Goal: Find specific page/section: Find specific page/section

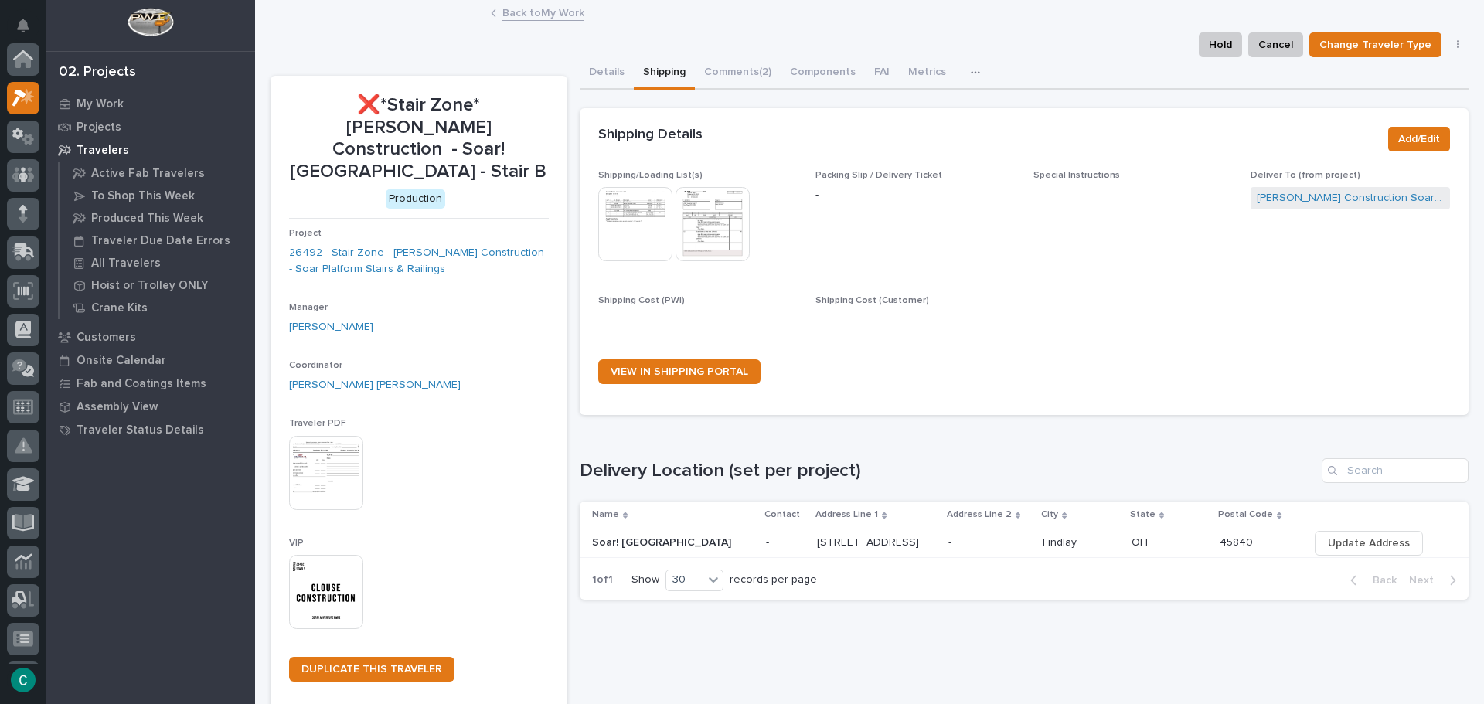
scroll to position [39, 0]
click at [504, 9] on link "Back to My Work" at bounding box center [543, 12] width 82 height 18
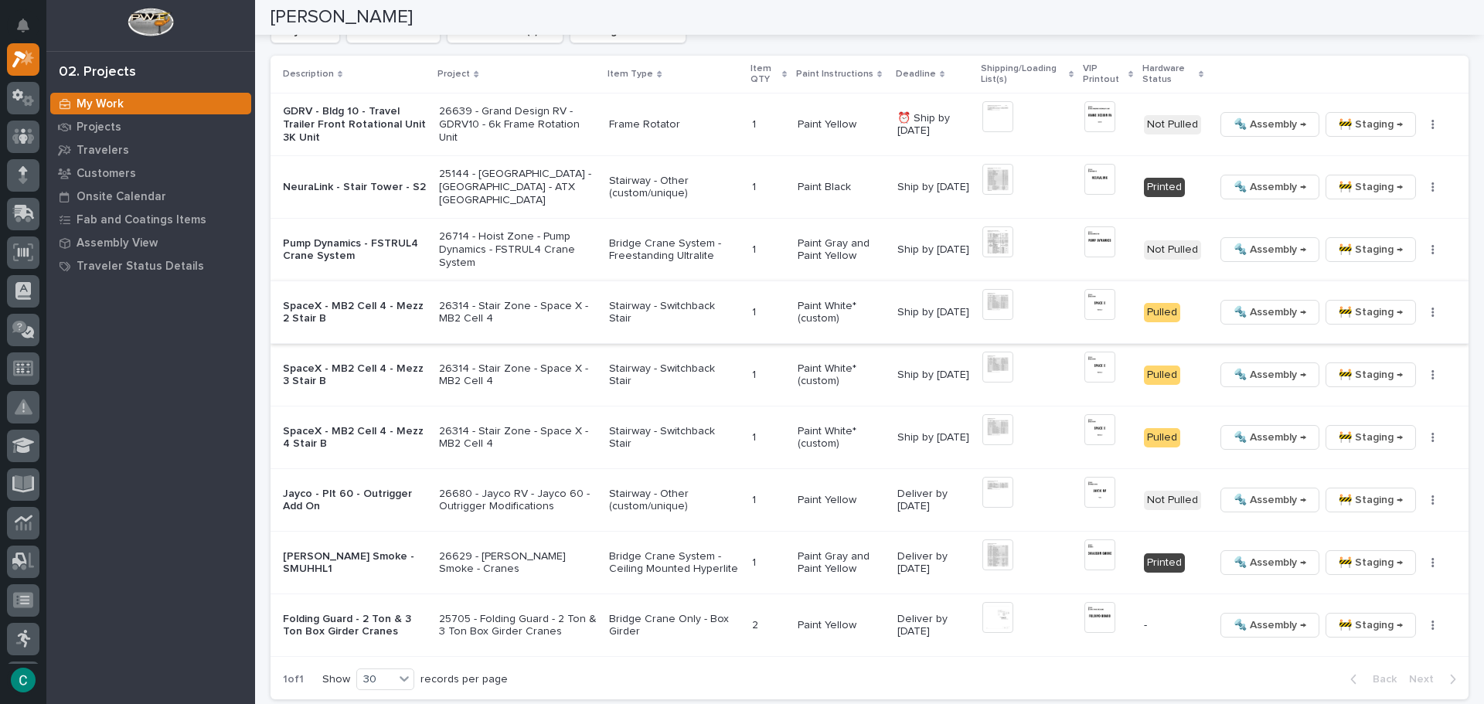
scroll to position [1700, 0]
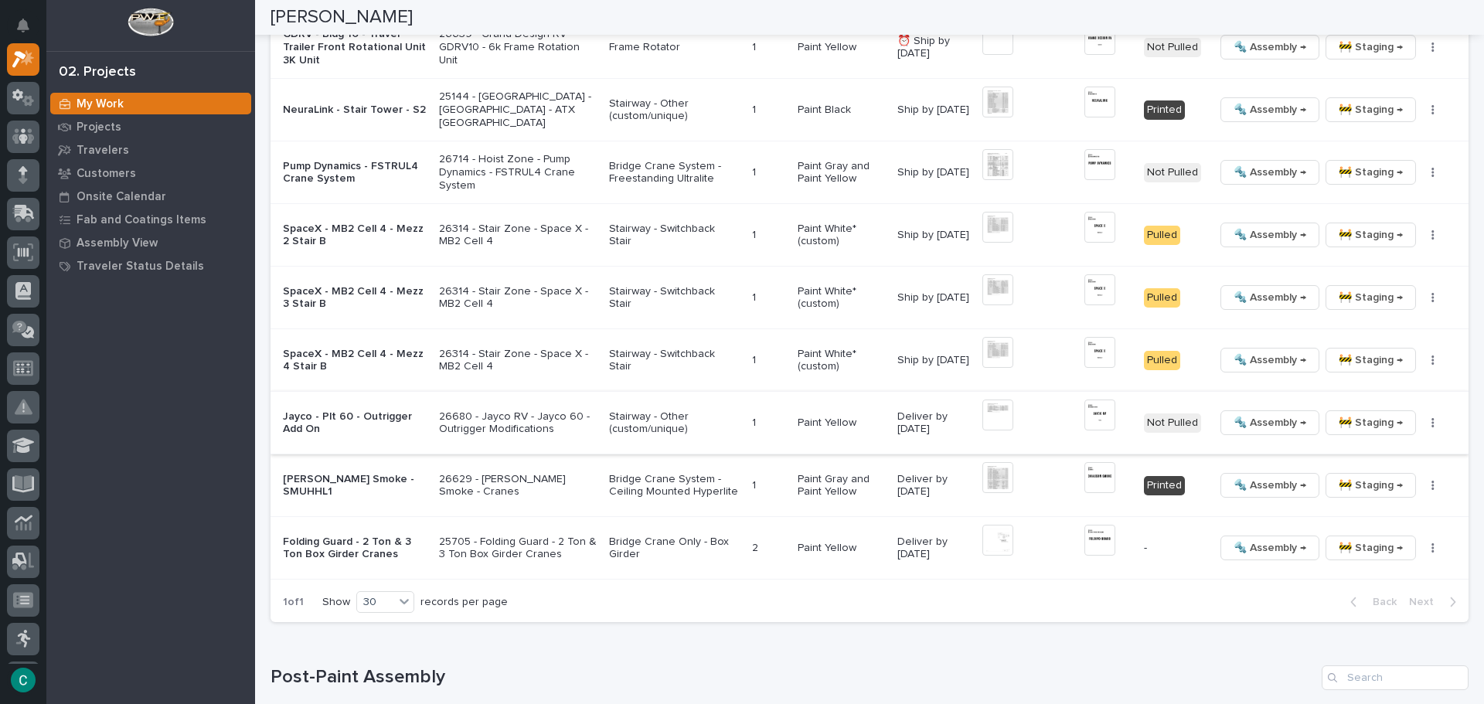
click at [989, 422] on img at bounding box center [997, 415] width 31 height 31
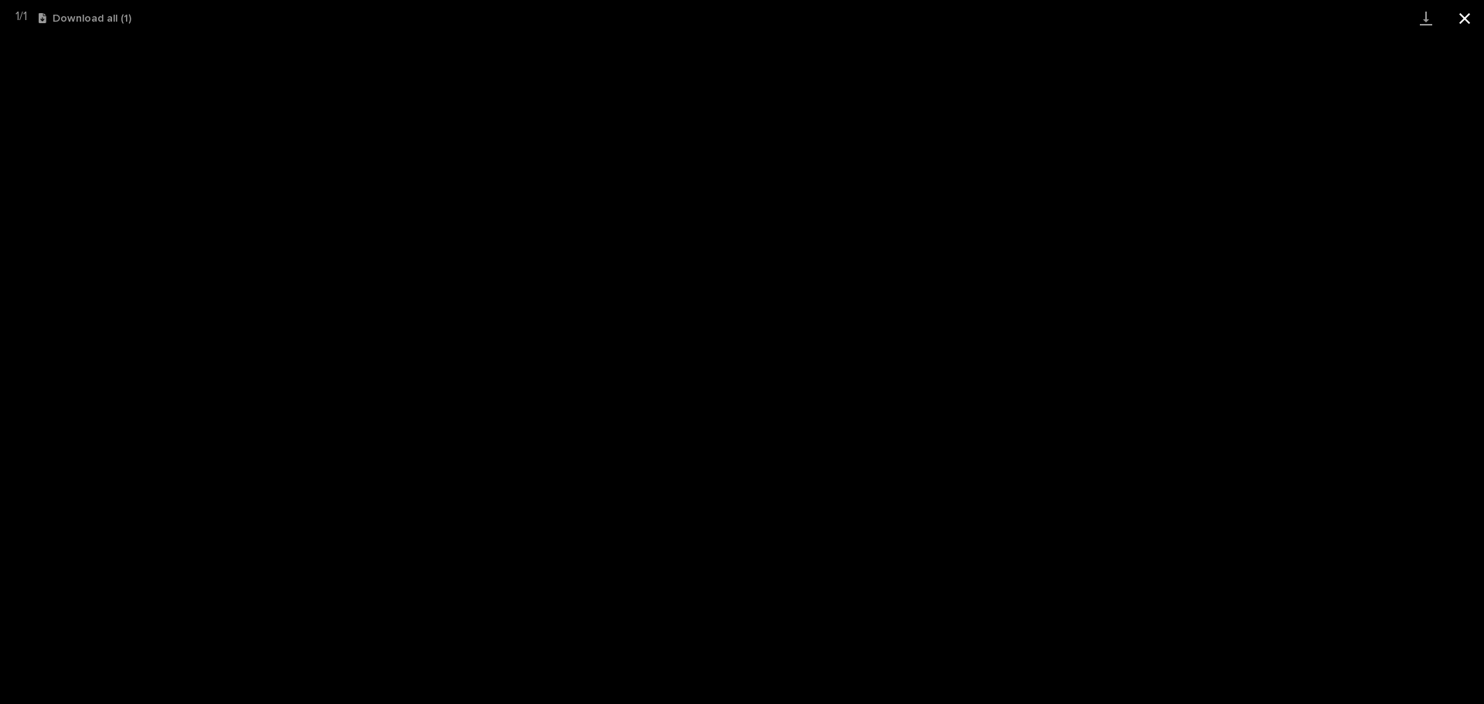
click at [1456, 15] on button "Close gallery" at bounding box center [1464, 18] width 39 height 36
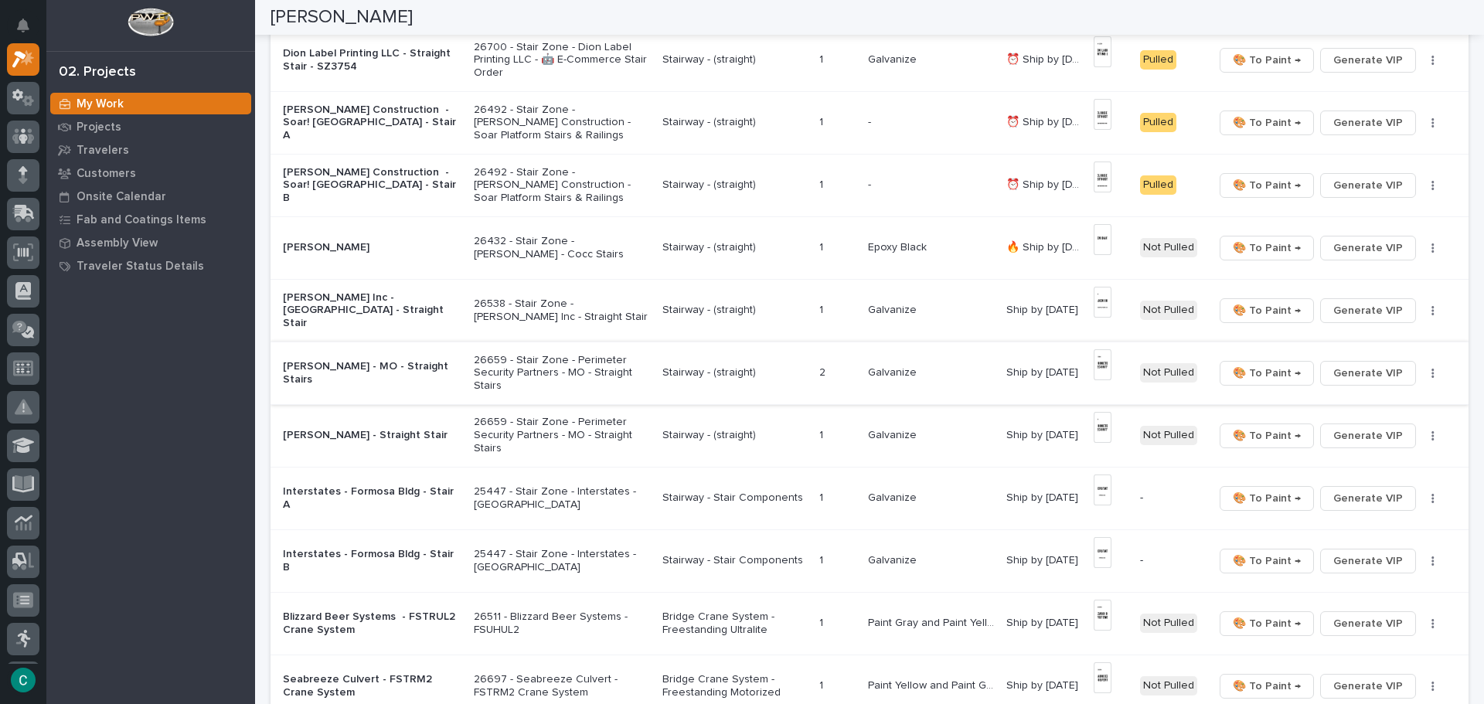
scroll to position [0, 0]
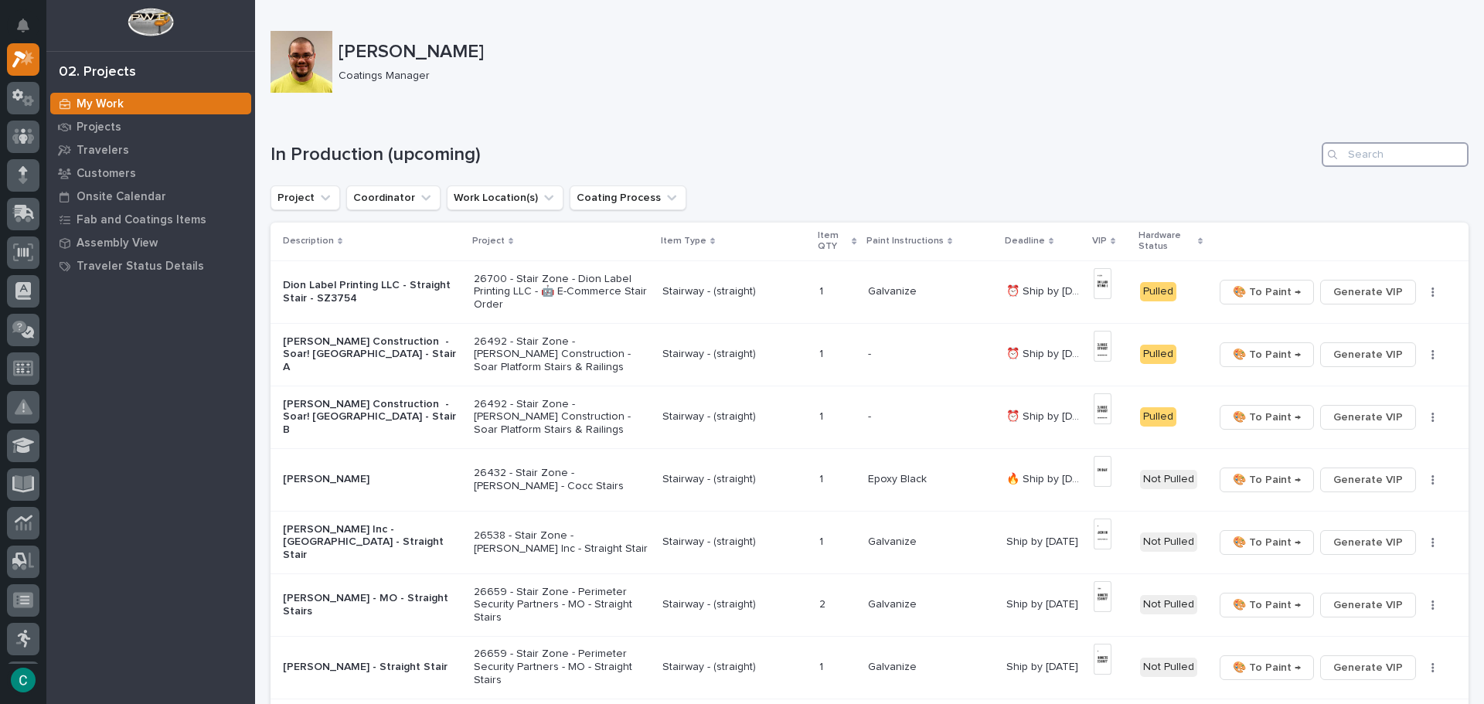
click at [1338, 157] on input "Search" at bounding box center [1394, 154] width 147 height 25
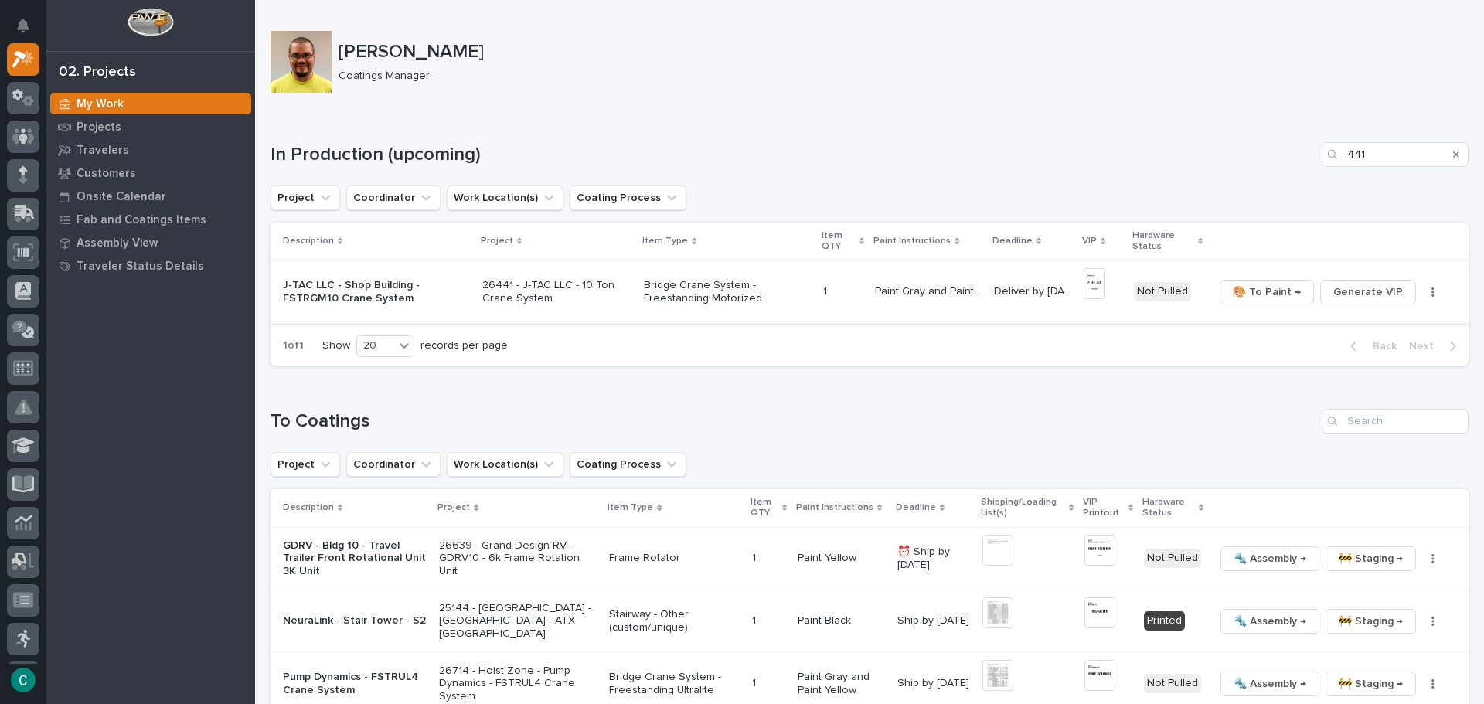
click at [1098, 282] on img at bounding box center [1094, 283] width 22 height 31
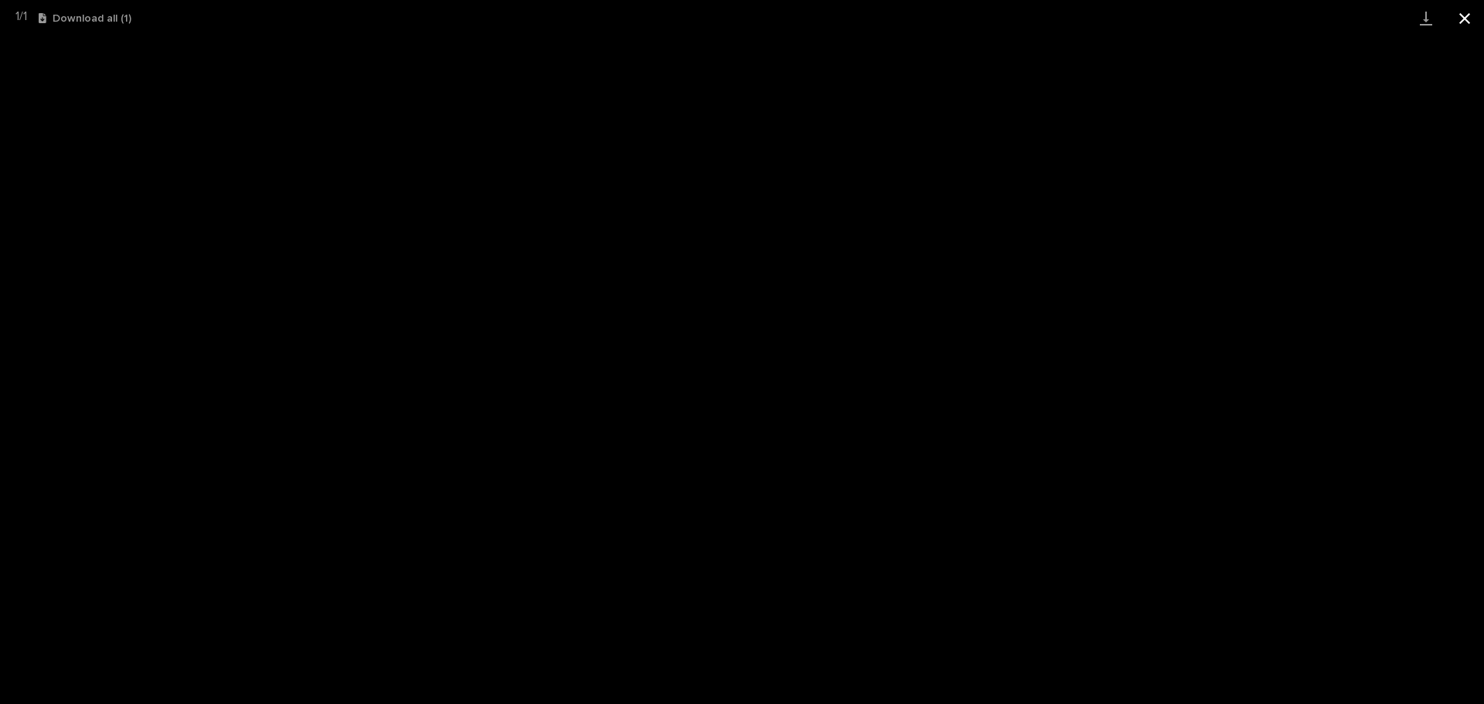
click at [1468, 29] on button "Close gallery" at bounding box center [1464, 18] width 39 height 36
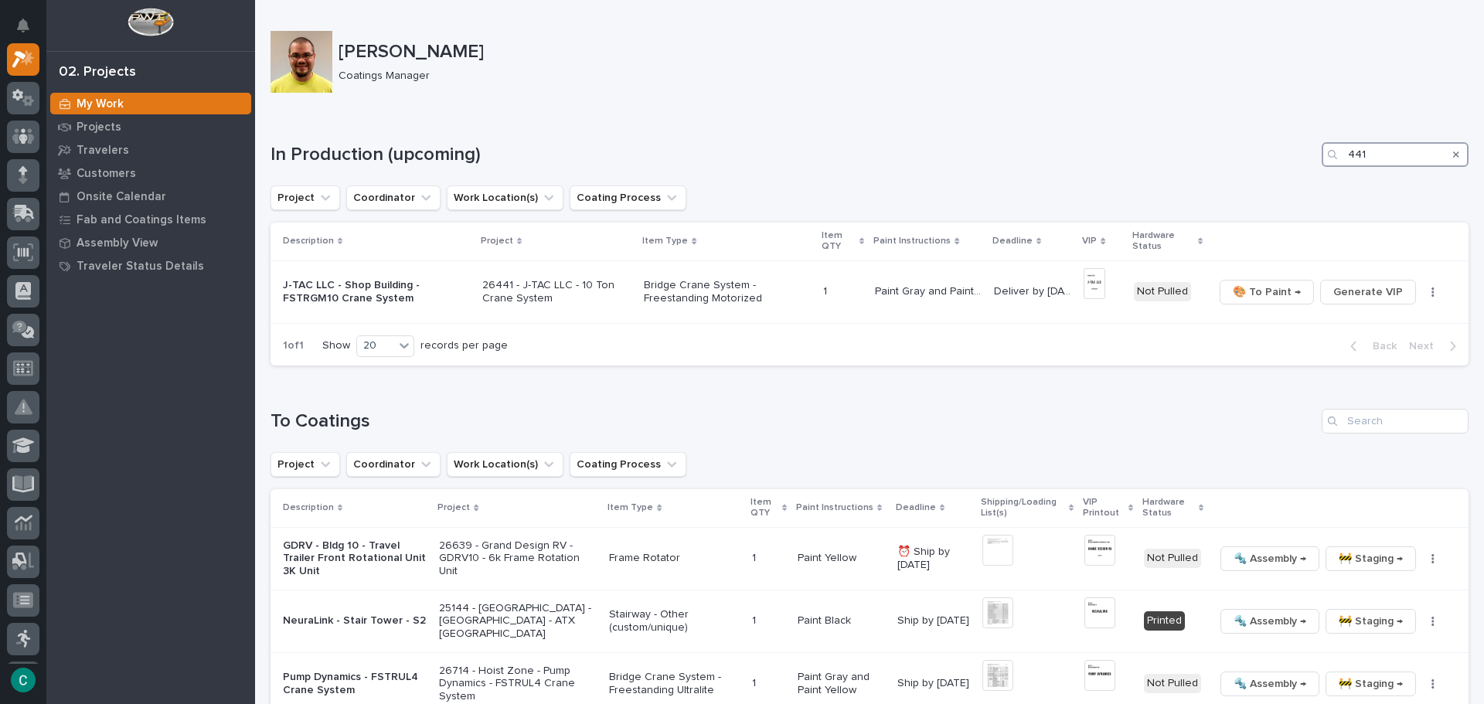
click at [1370, 154] on input "441" at bounding box center [1394, 154] width 147 height 25
type input "4"
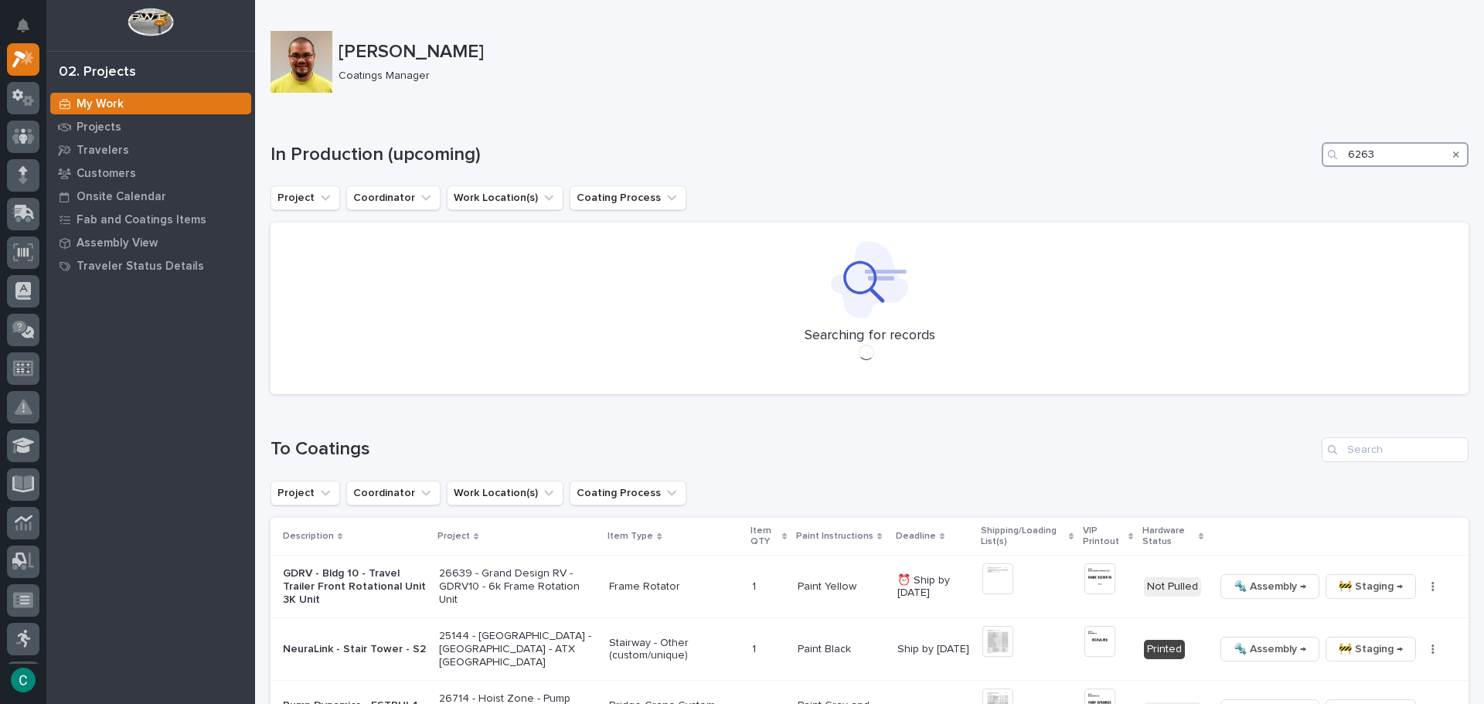
type input "626"
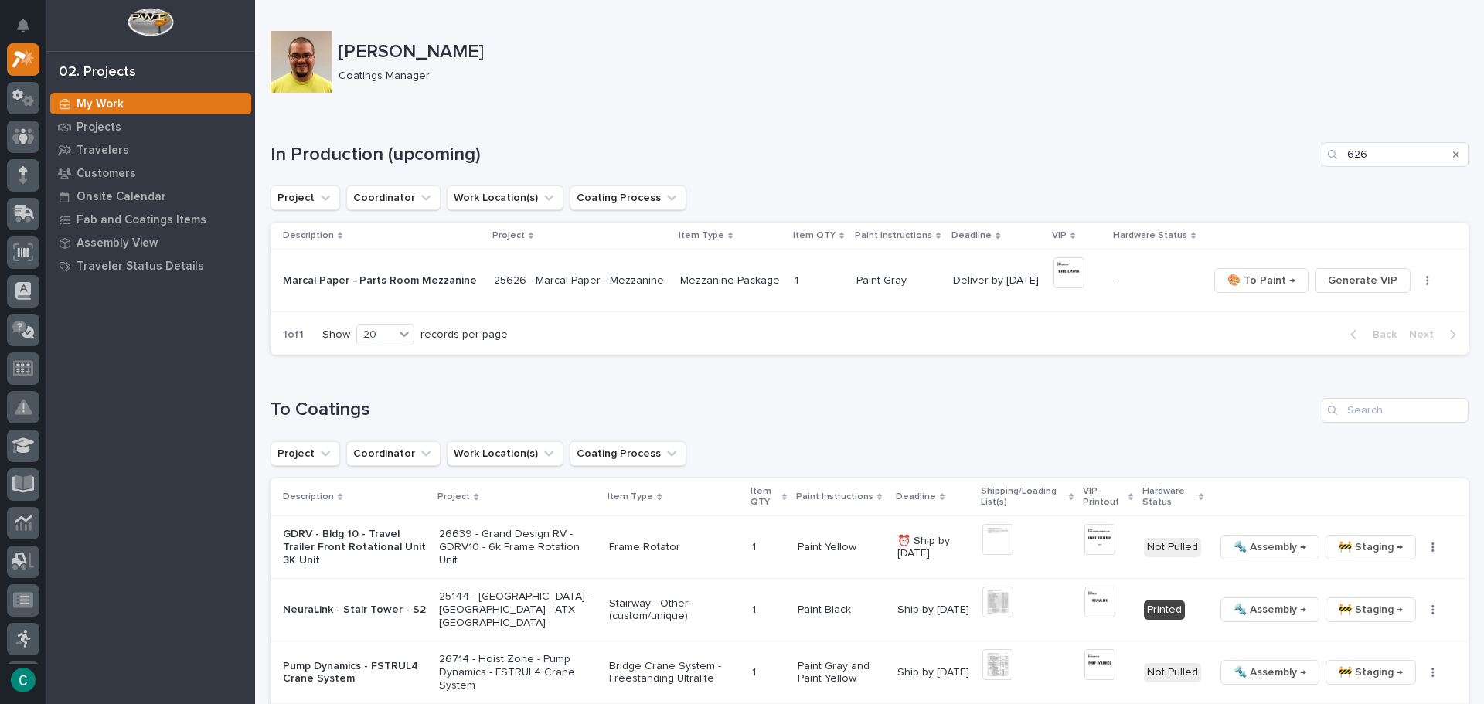
click at [705, 277] on p "Mezzanine Package" at bounding box center [731, 280] width 102 height 13
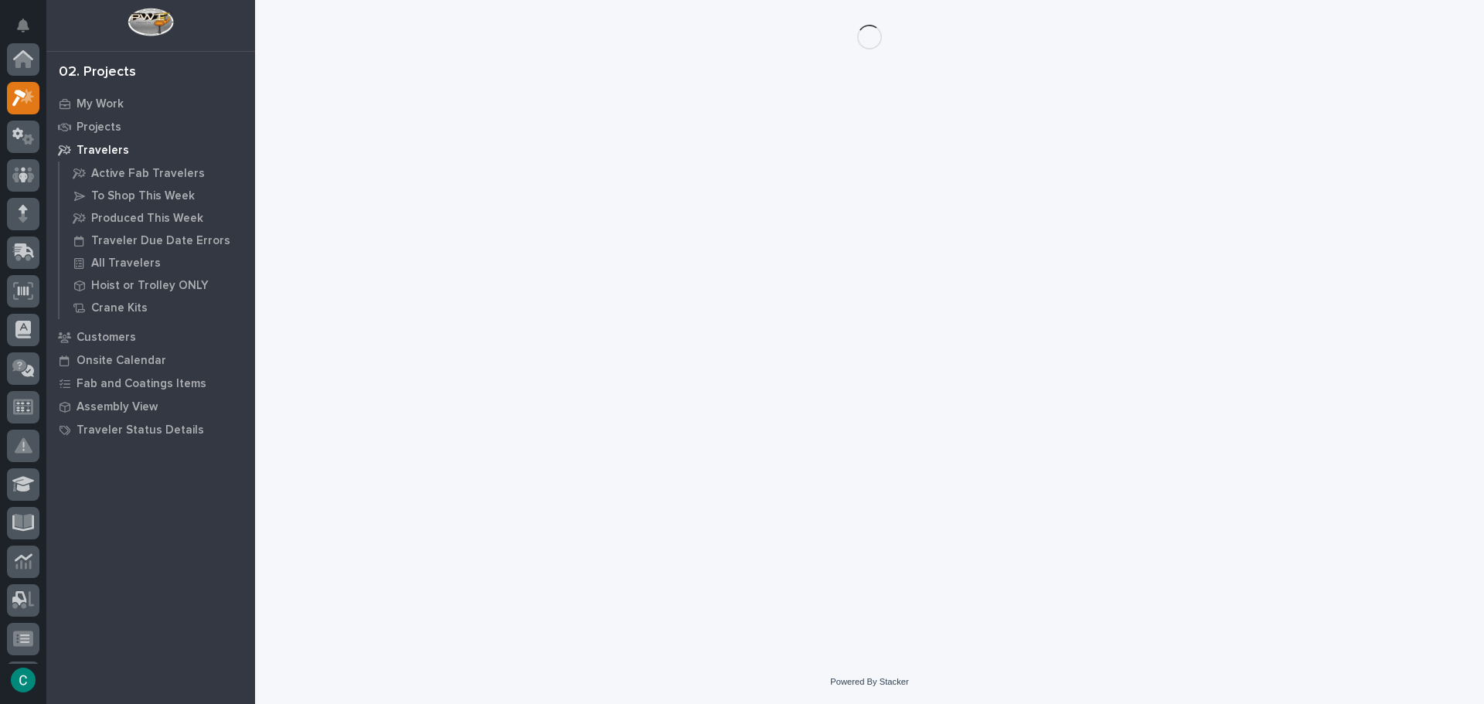
scroll to position [39, 0]
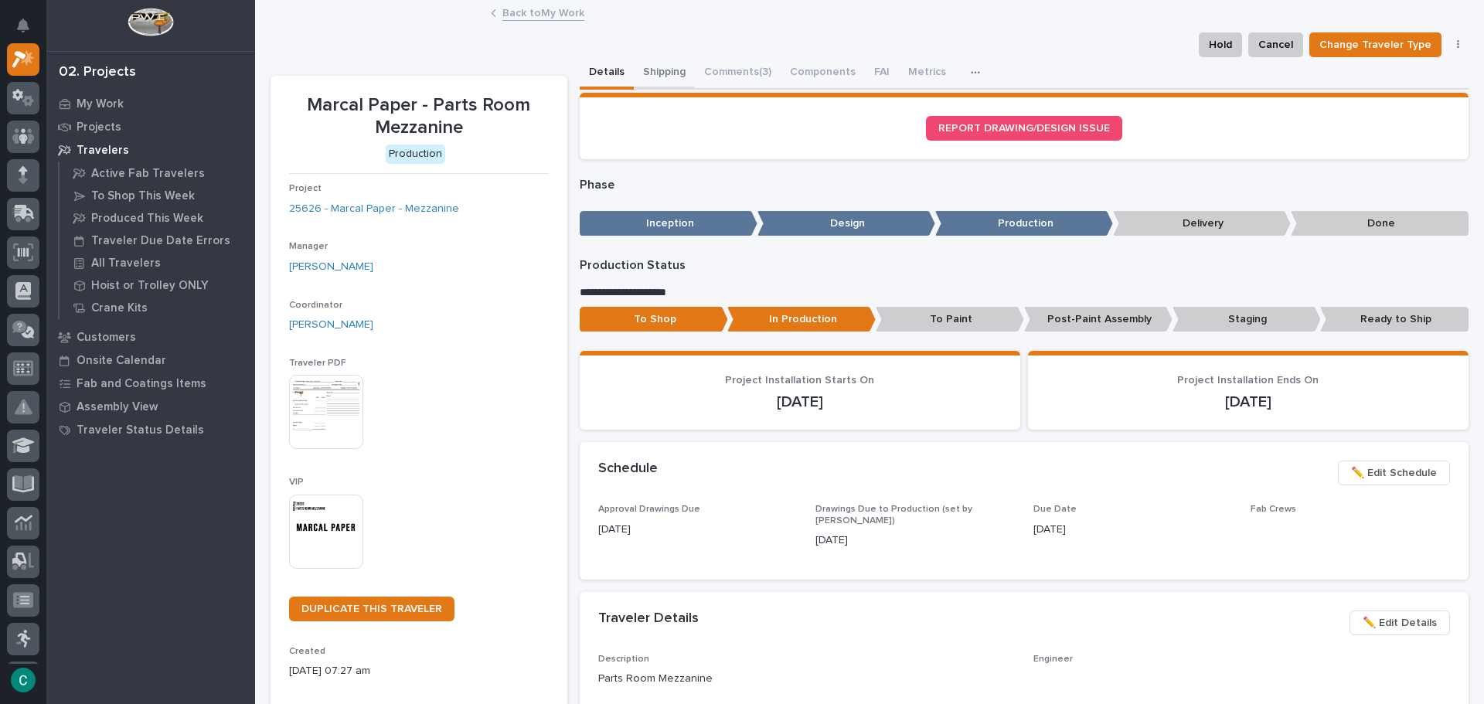
click at [638, 66] on button "Shipping" at bounding box center [664, 73] width 61 height 32
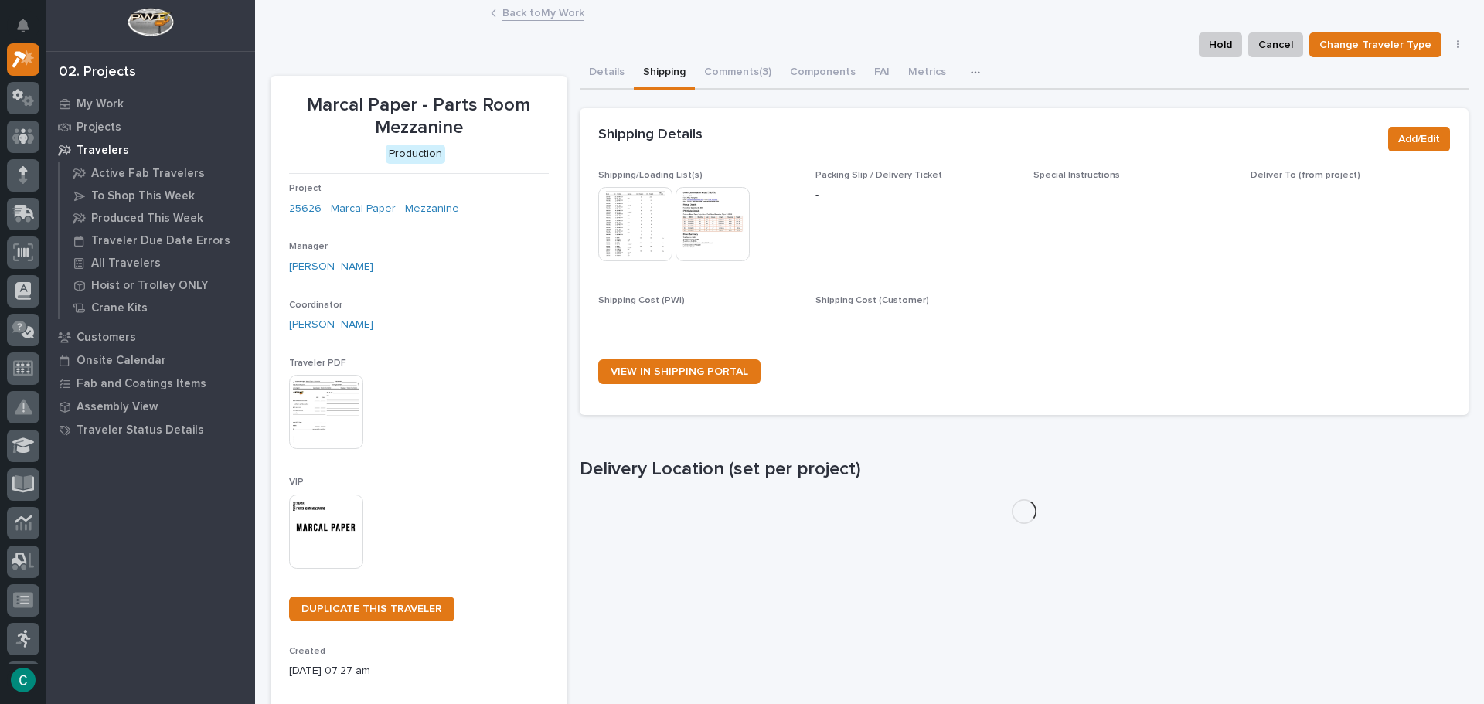
click at [617, 223] on img at bounding box center [635, 224] width 74 height 74
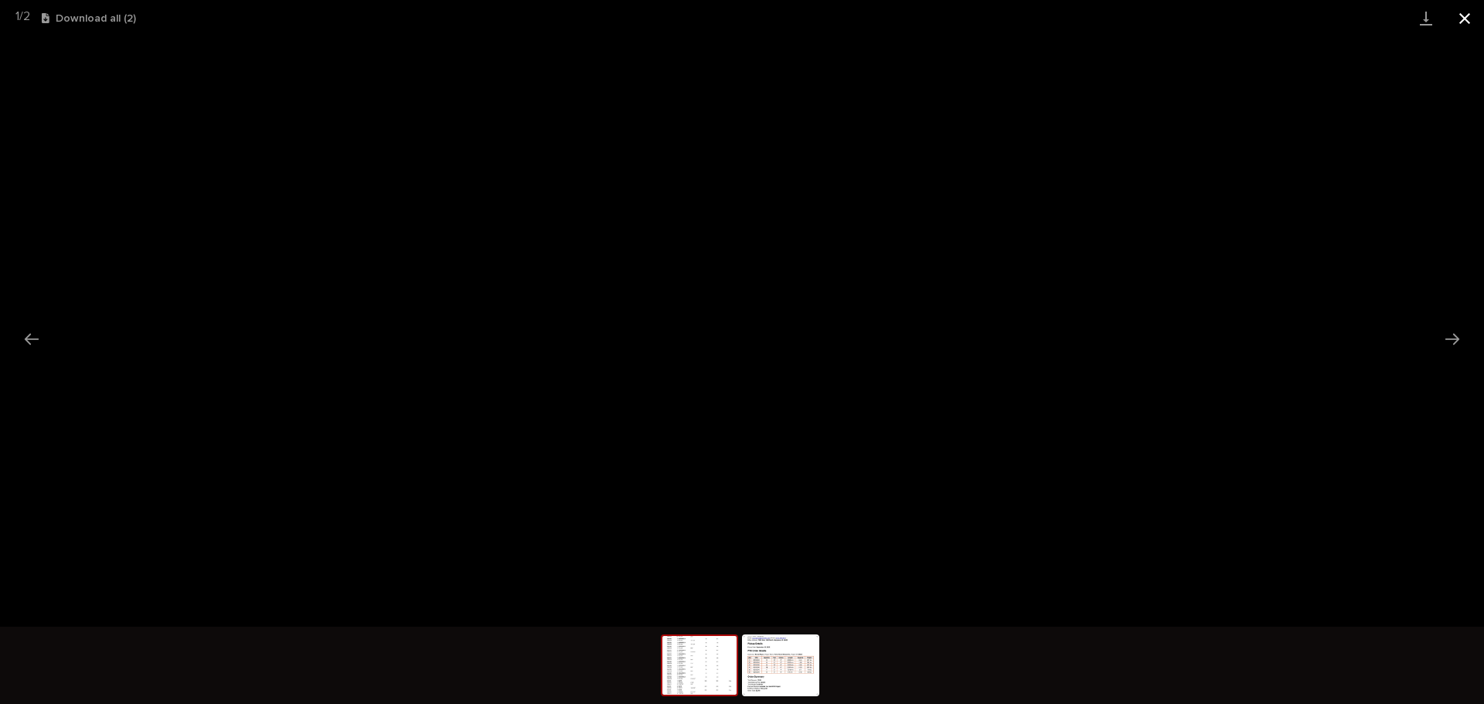
click at [1466, 9] on button "Close gallery" at bounding box center [1464, 18] width 39 height 36
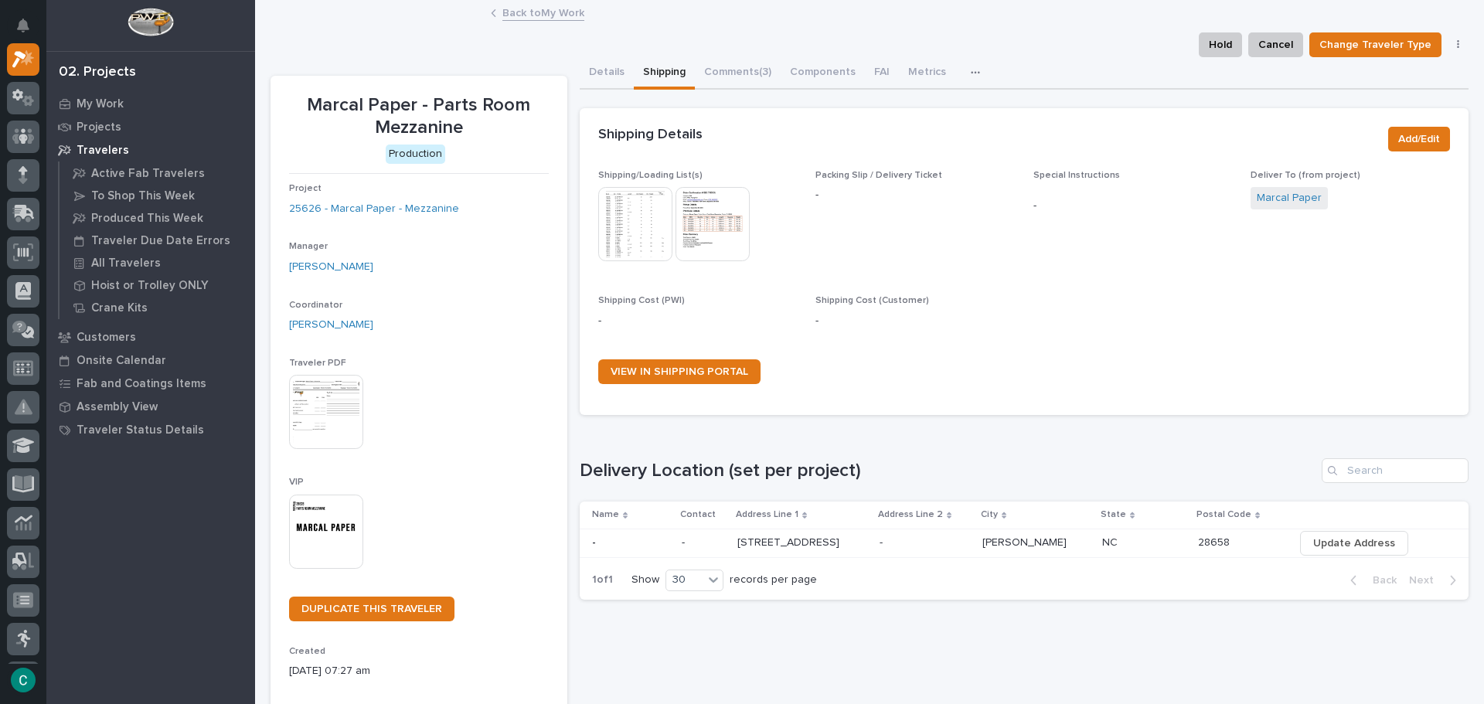
click at [551, 6] on link "Back to My Work" at bounding box center [543, 12] width 82 height 18
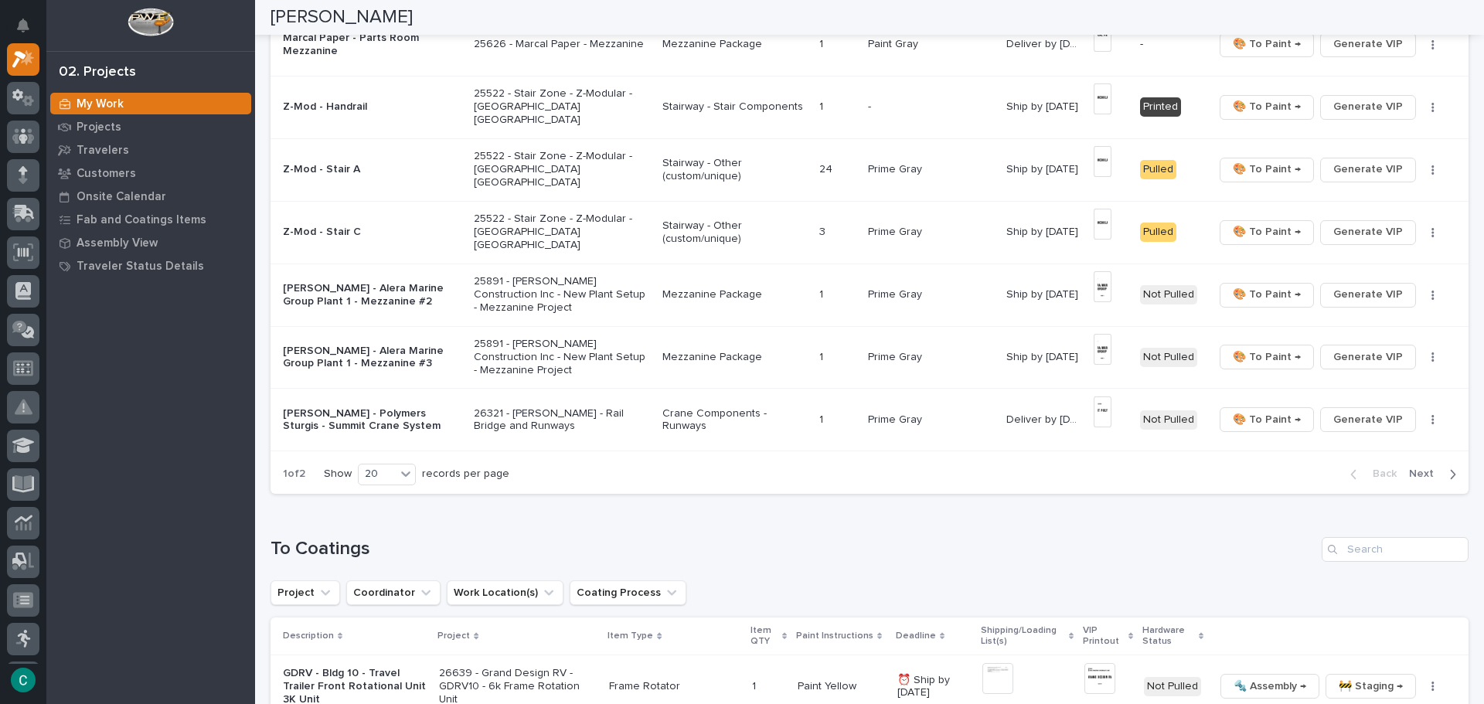
scroll to position [1082, 0]
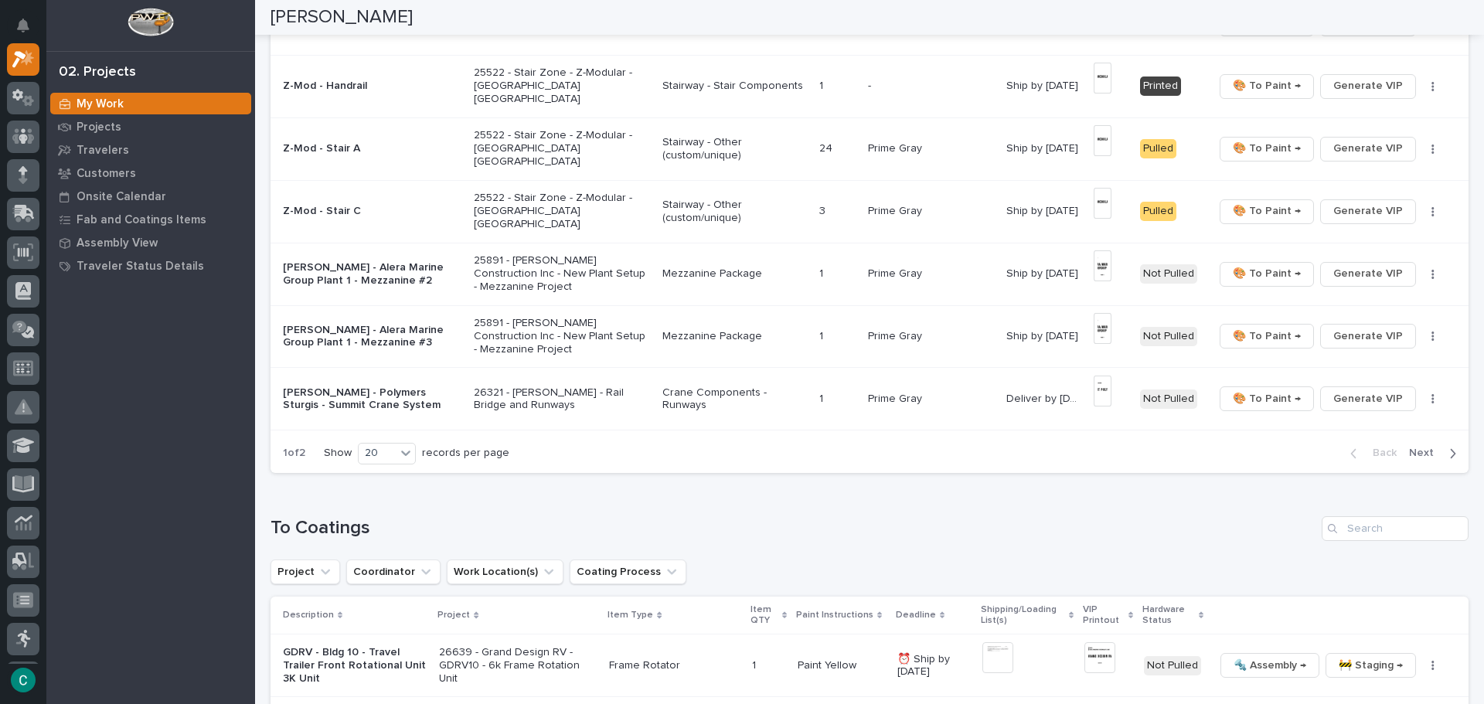
click at [1409, 453] on span "Next" at bounding box center [1426, 453] width 34 height 14
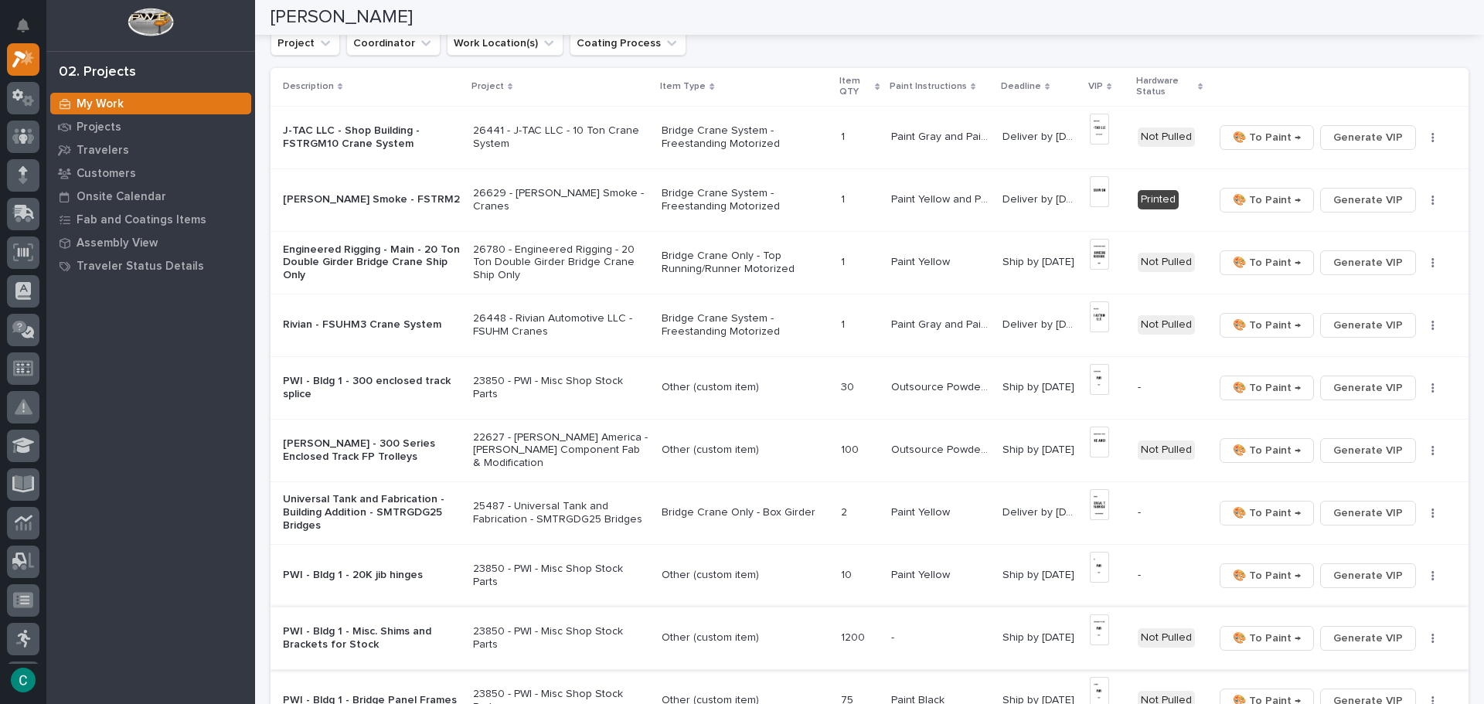
scroll to position [77, 0]
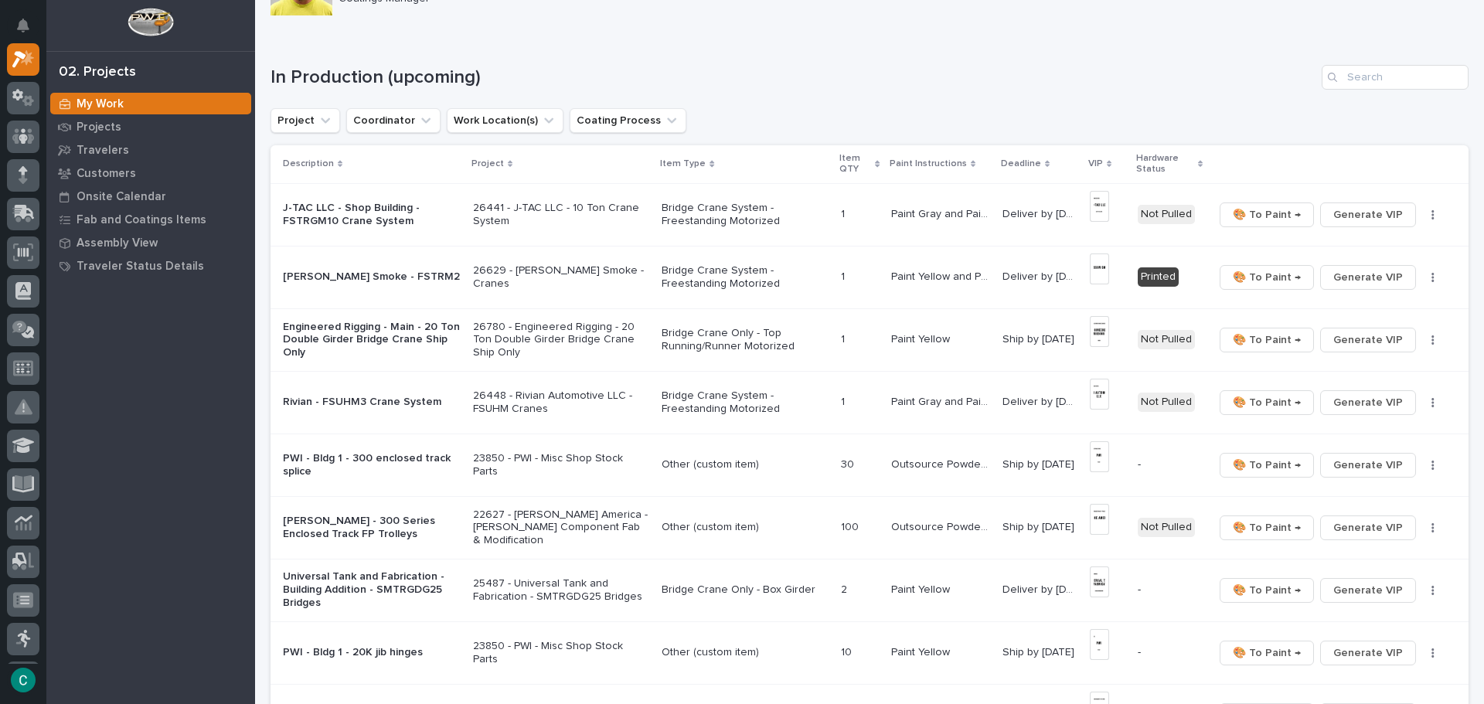
click at [730, 214] on p "Bridge Crane System - Freestanding Motorized" at bounding box center [745, 215] width 167 height 26
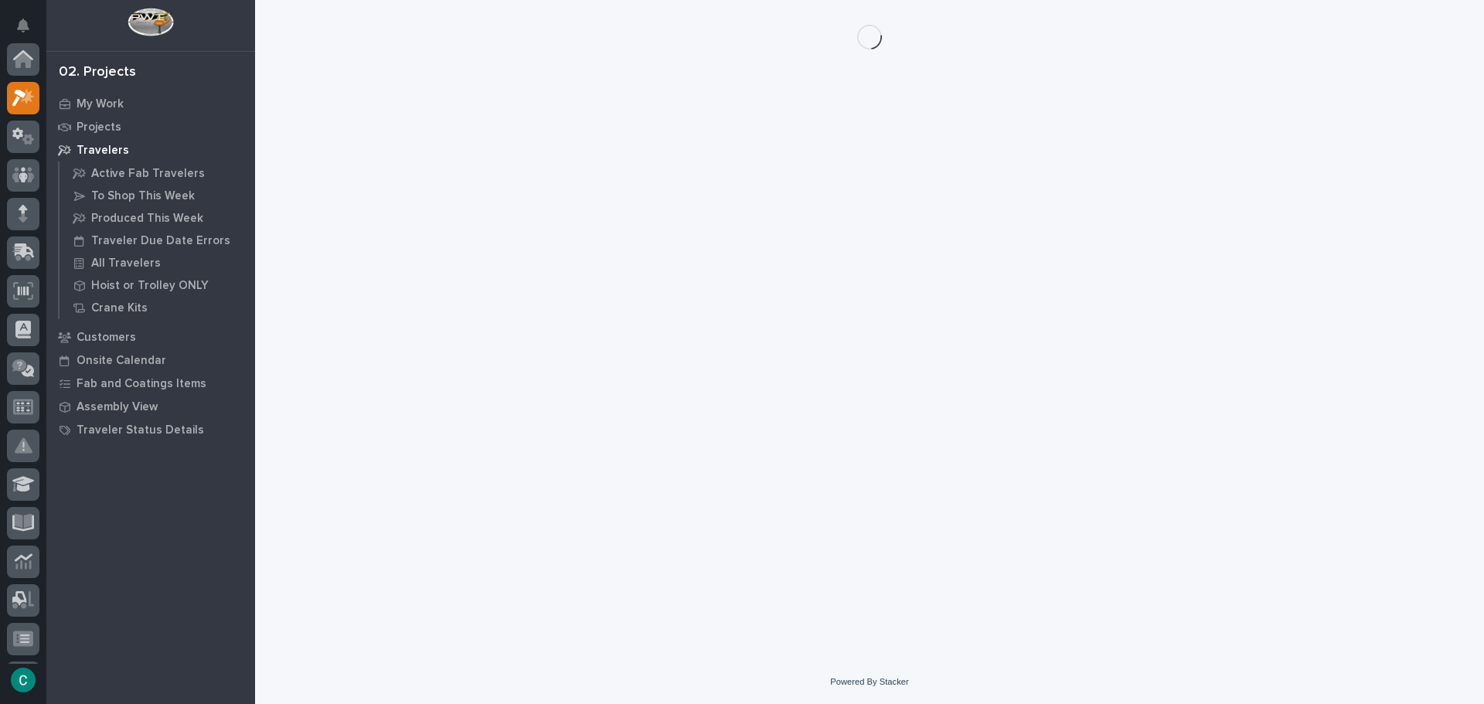
scroll to position [39, 0]
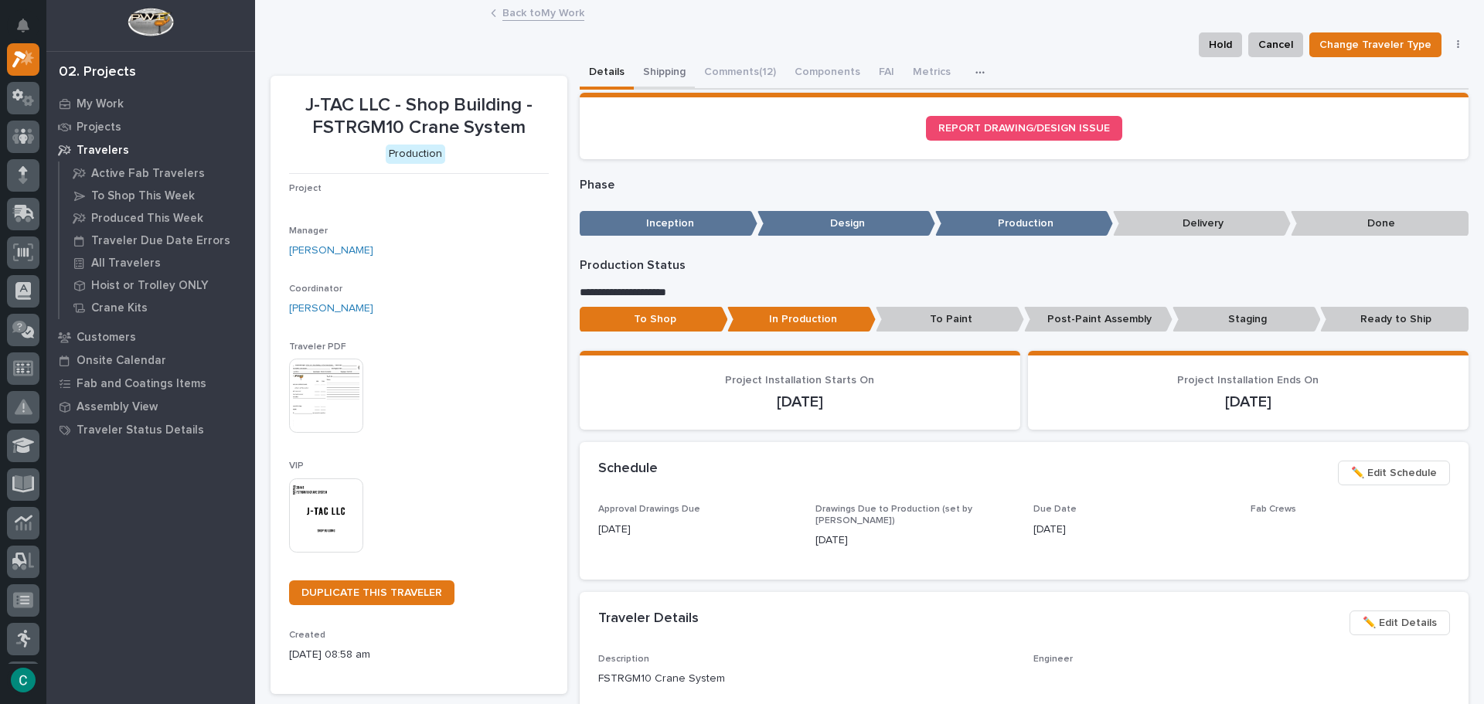
click at [663, 73] on button "Shipping" at bounding box center [664, 73] width 61 height 32
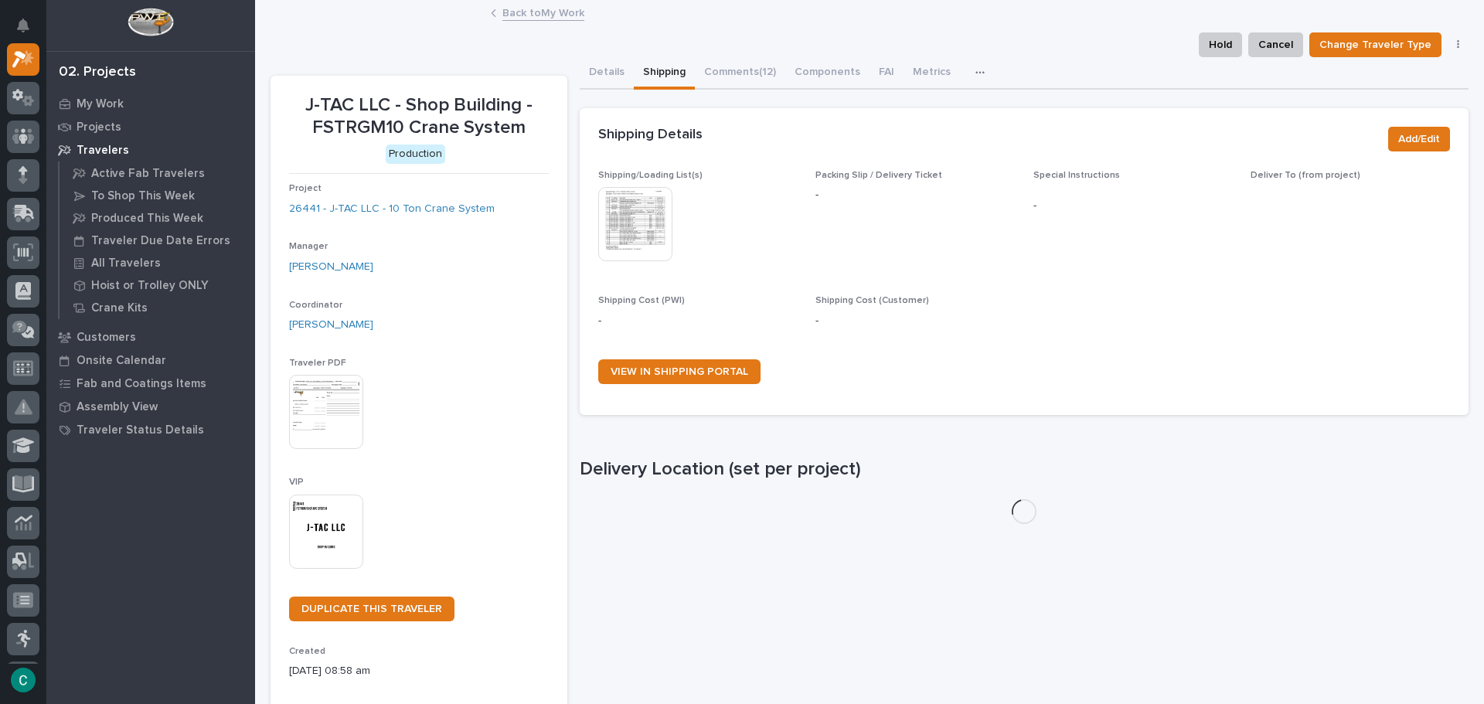
click at [641, 214] on img at bounding box center [635, 224] width 74 height 74
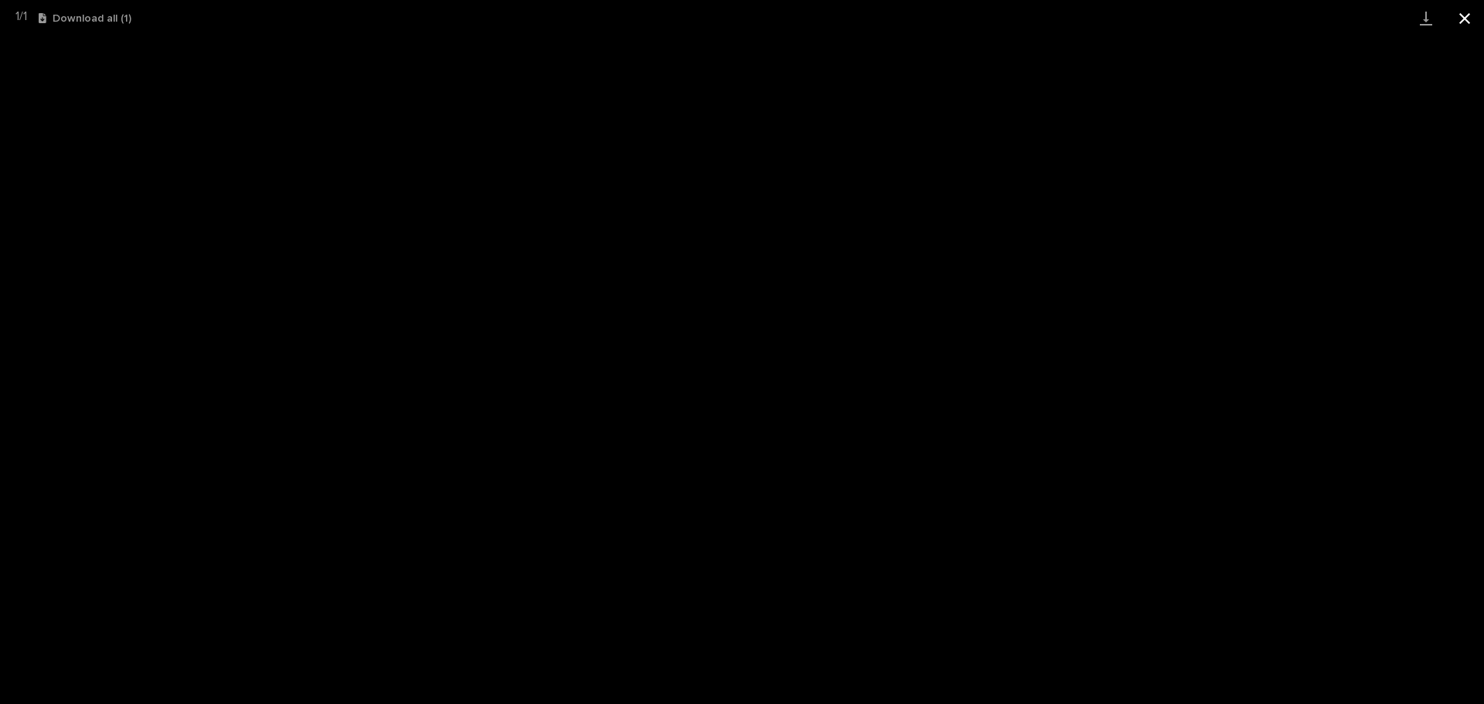
click at [1470, 18] on button "Close gallery" at bounding box center [1464, 18] width 39 height 36
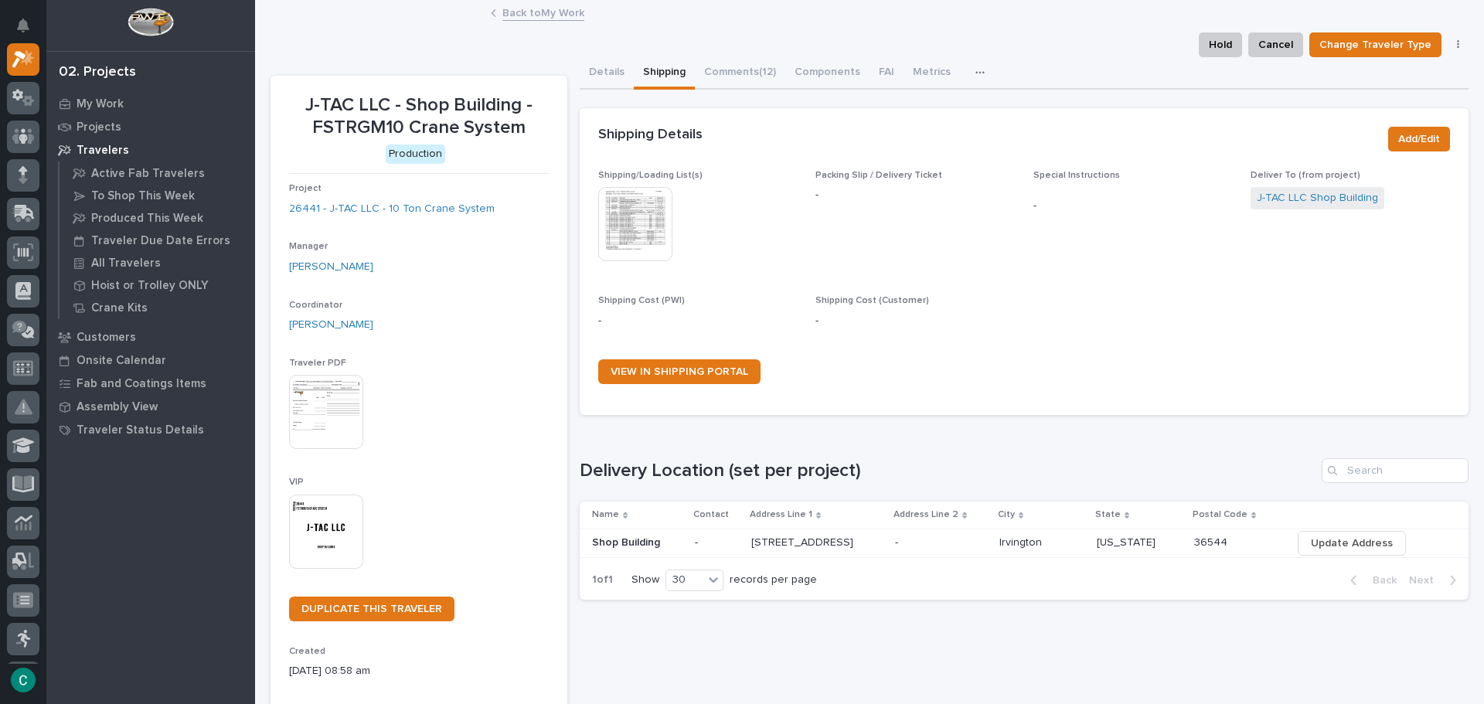
click at [538, 15] on link "Back to My Work" at bounding box center [543, 12] width 82 height 18
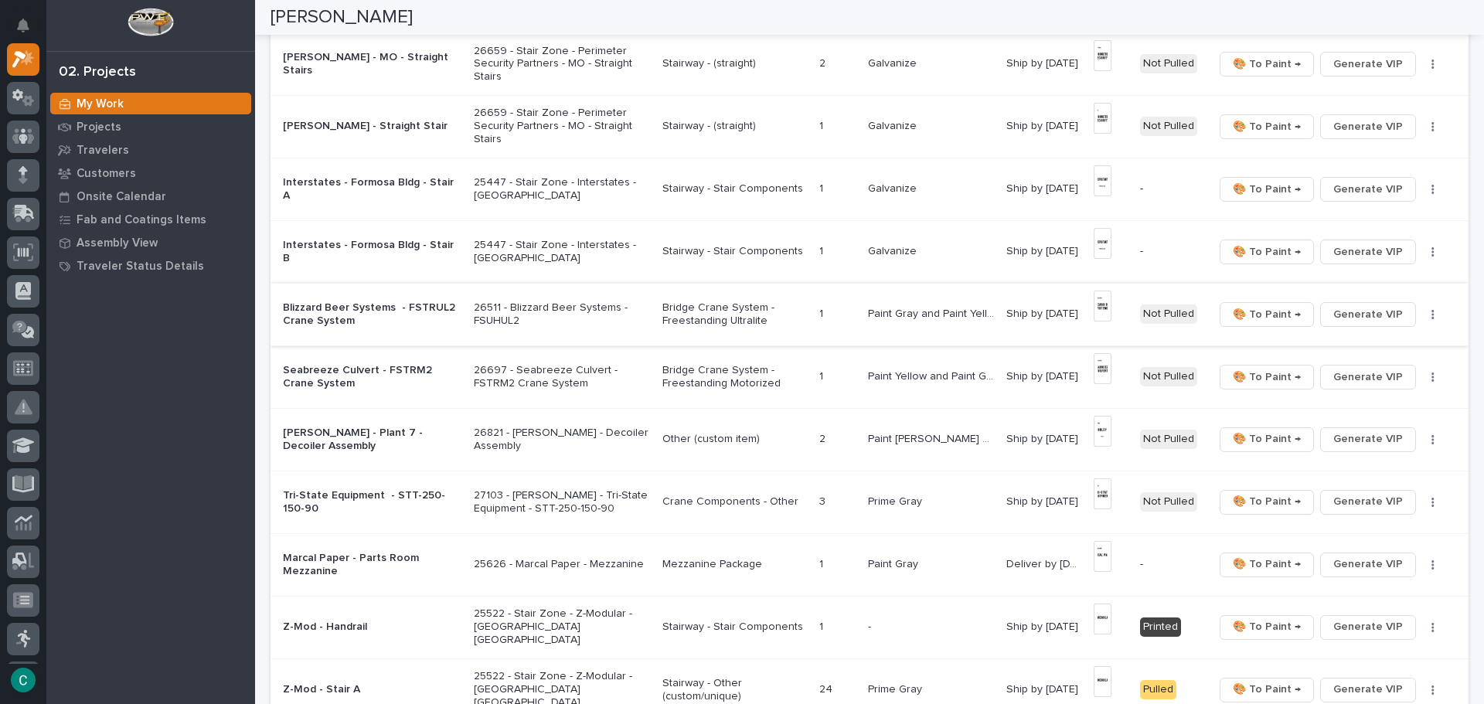
scroll to position [618, 0]
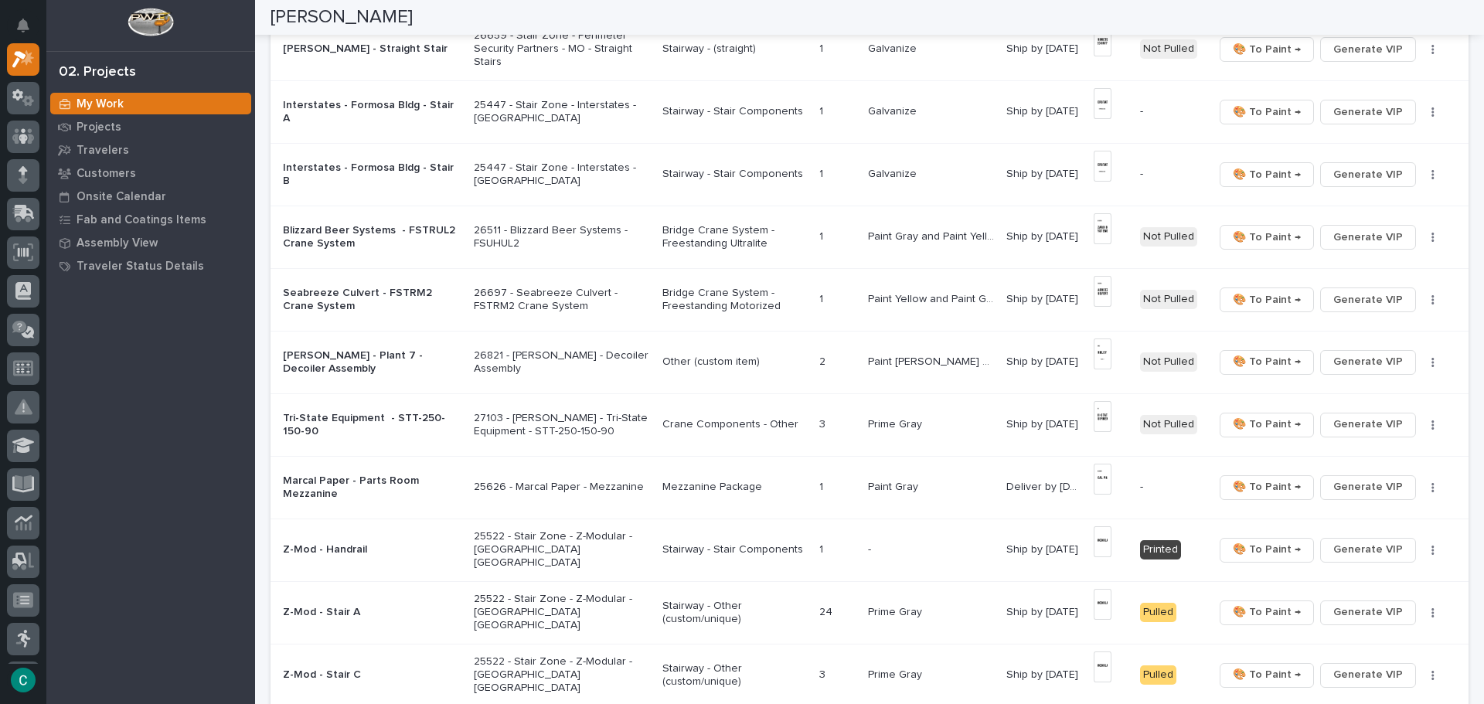
click at [745, 233] on p "Bridge Crane System - Freestanding Ultralite" at bounding box center [734, 237] width 145 height 26
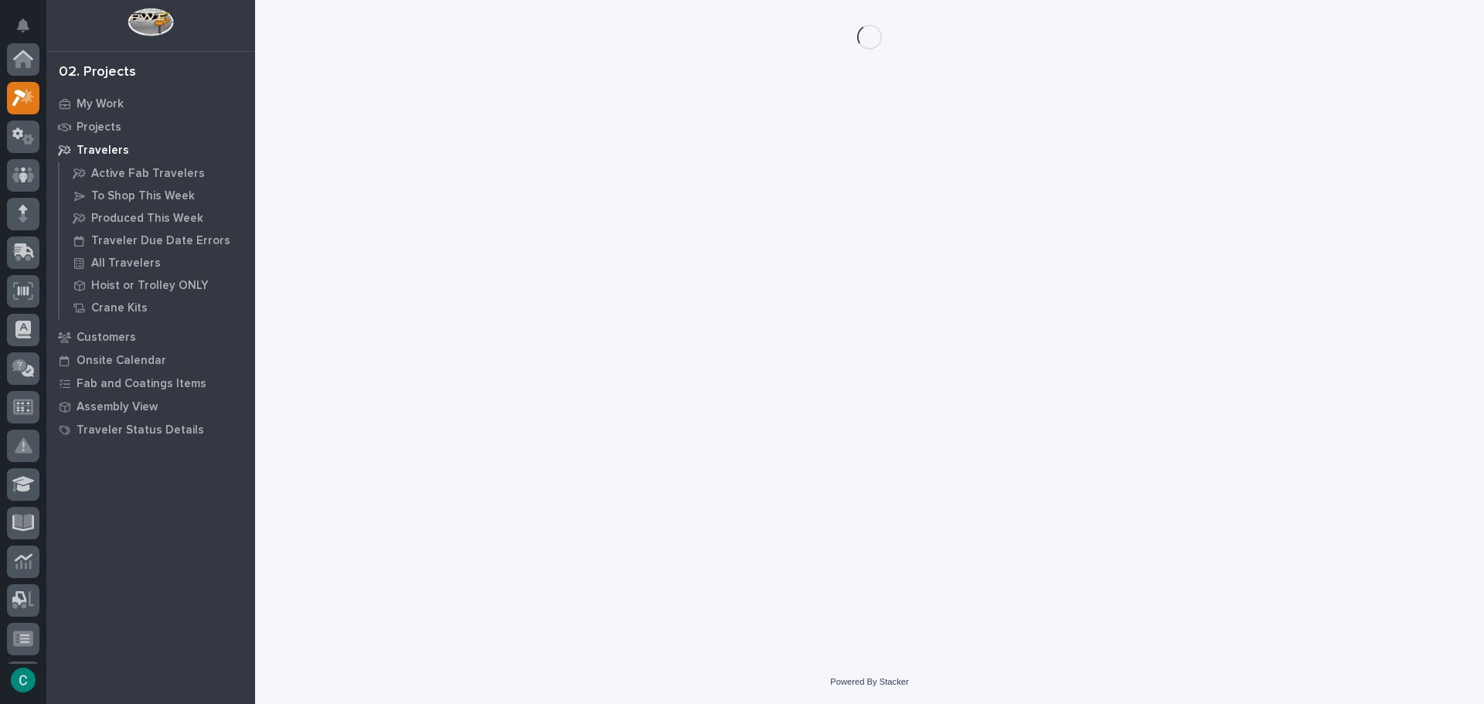
scroll to position [39, 0]
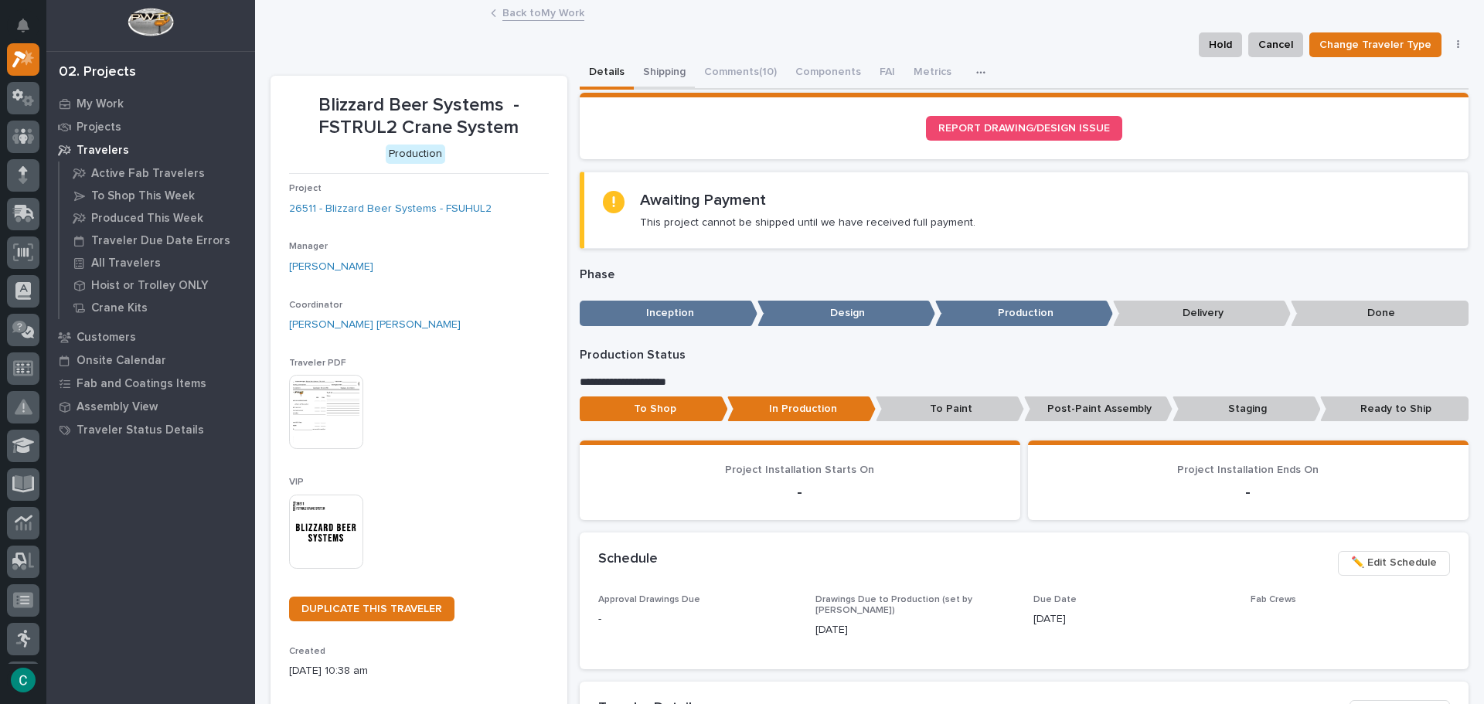
click at [662, 73] on button "Shipping" at bounding box center [664, 73] width 61 height 32
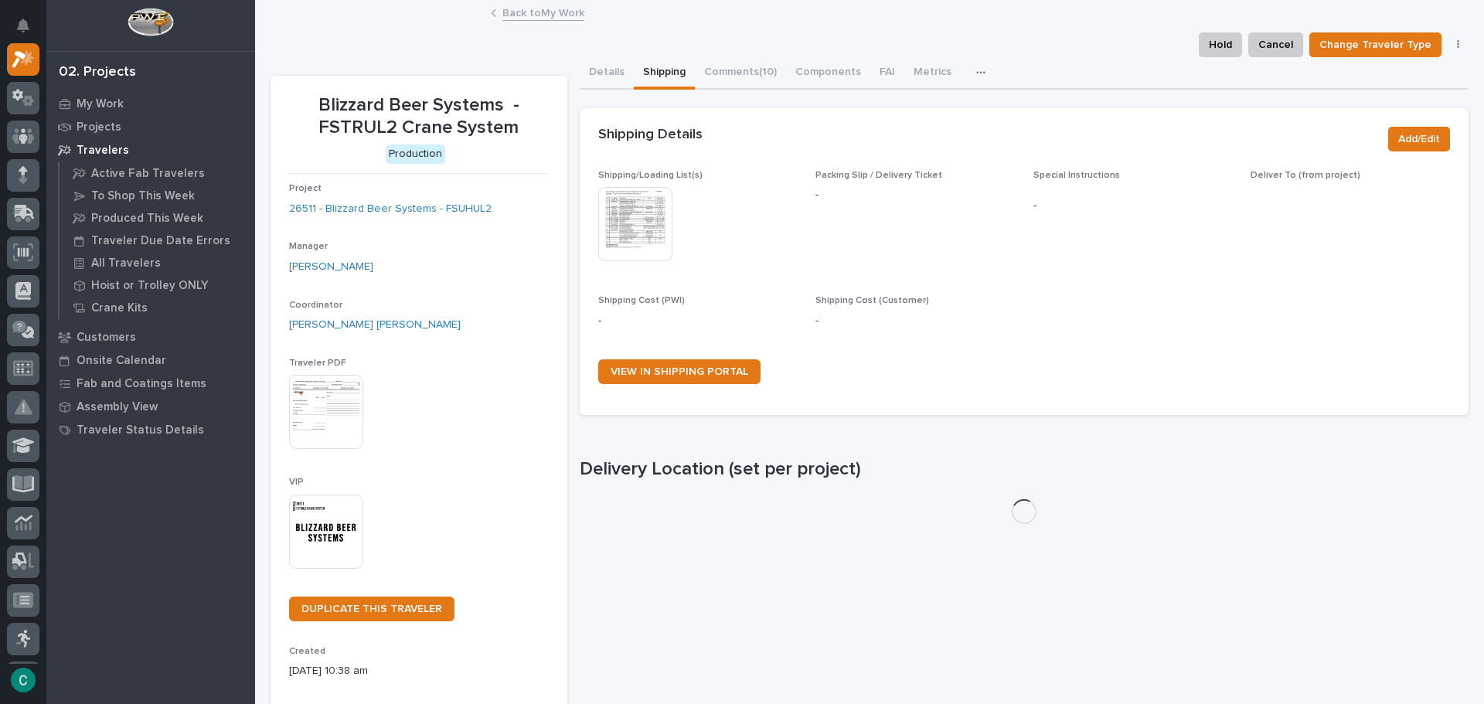
click at [647, 230] on img at bounding box center [635, 224] width 74 height 74
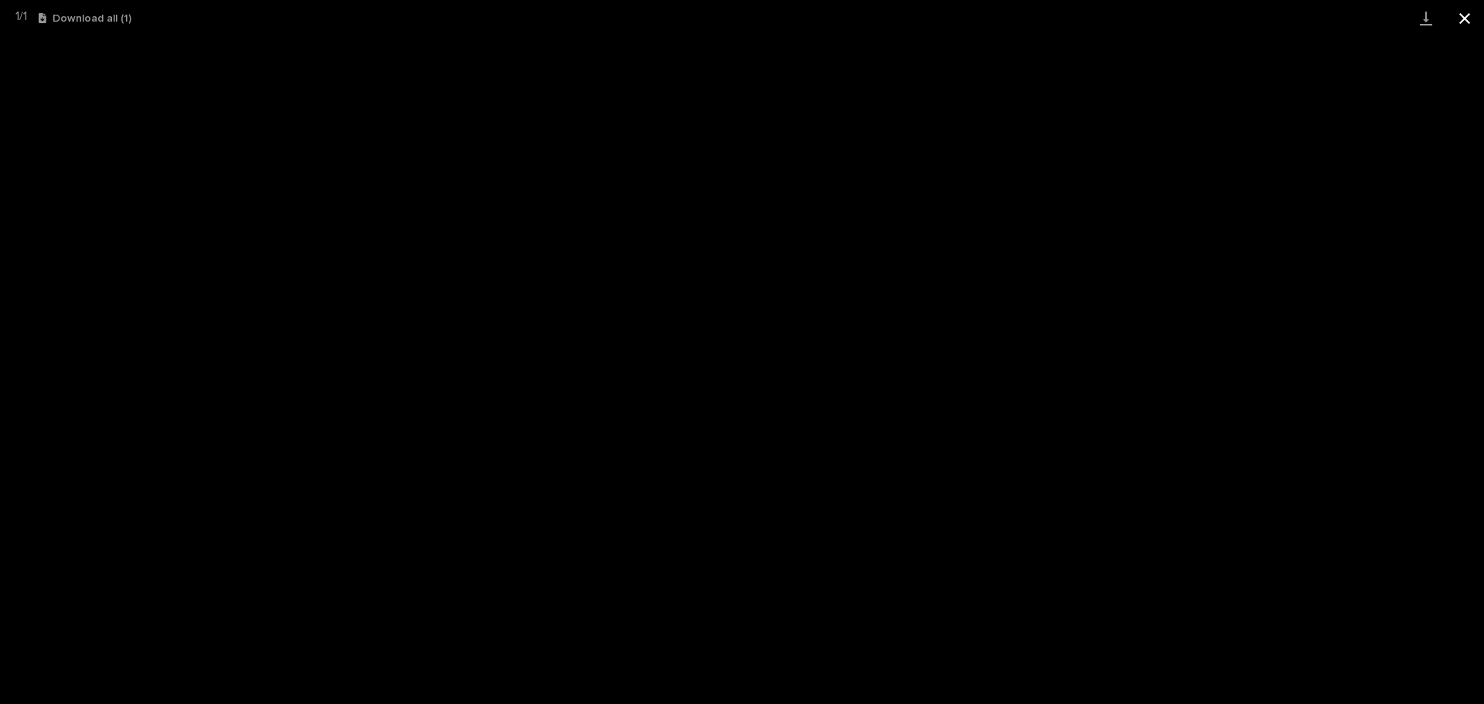
click at [1474, 12] on button "Close gallery" at bounding box center [1464, 18] width 39 height 36
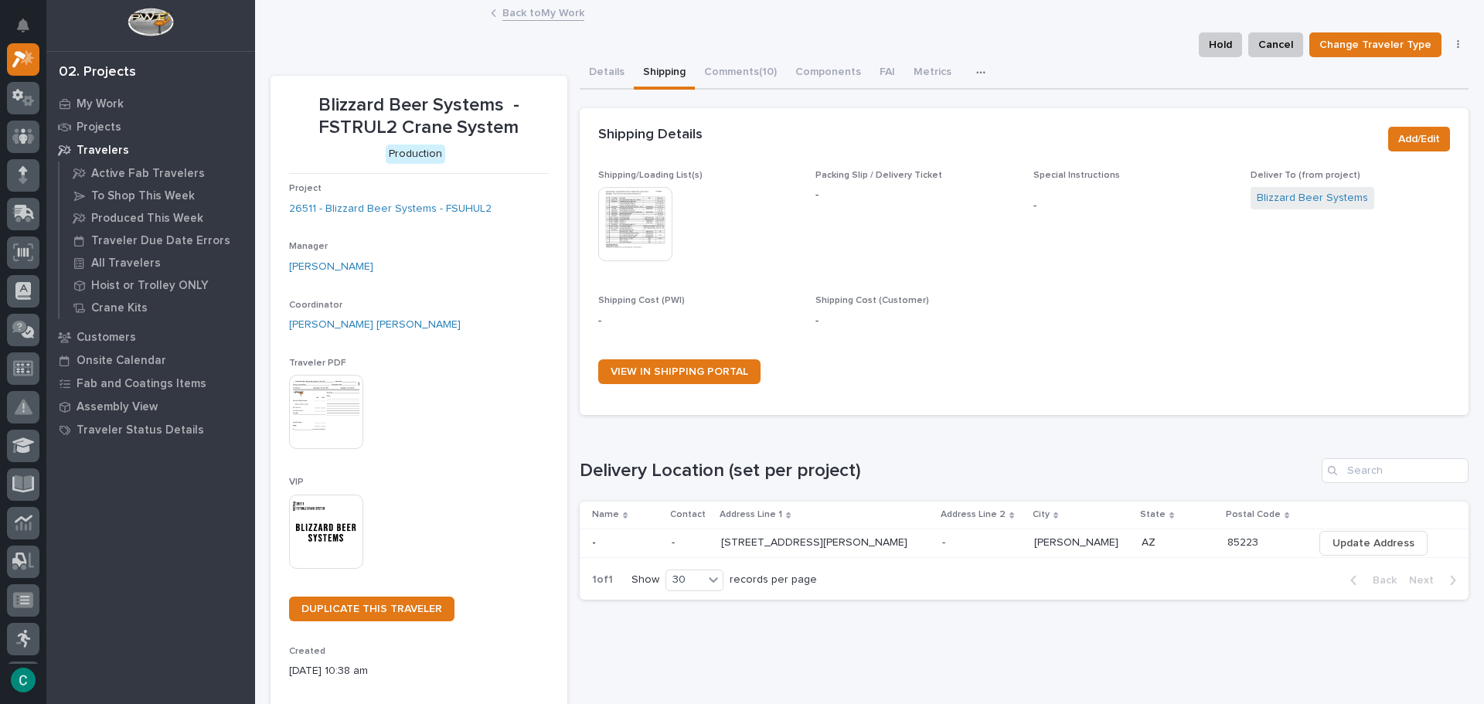
click at [570, 13] on link "Back to My Work" at bounding box center [543, 12] width 82 height 18
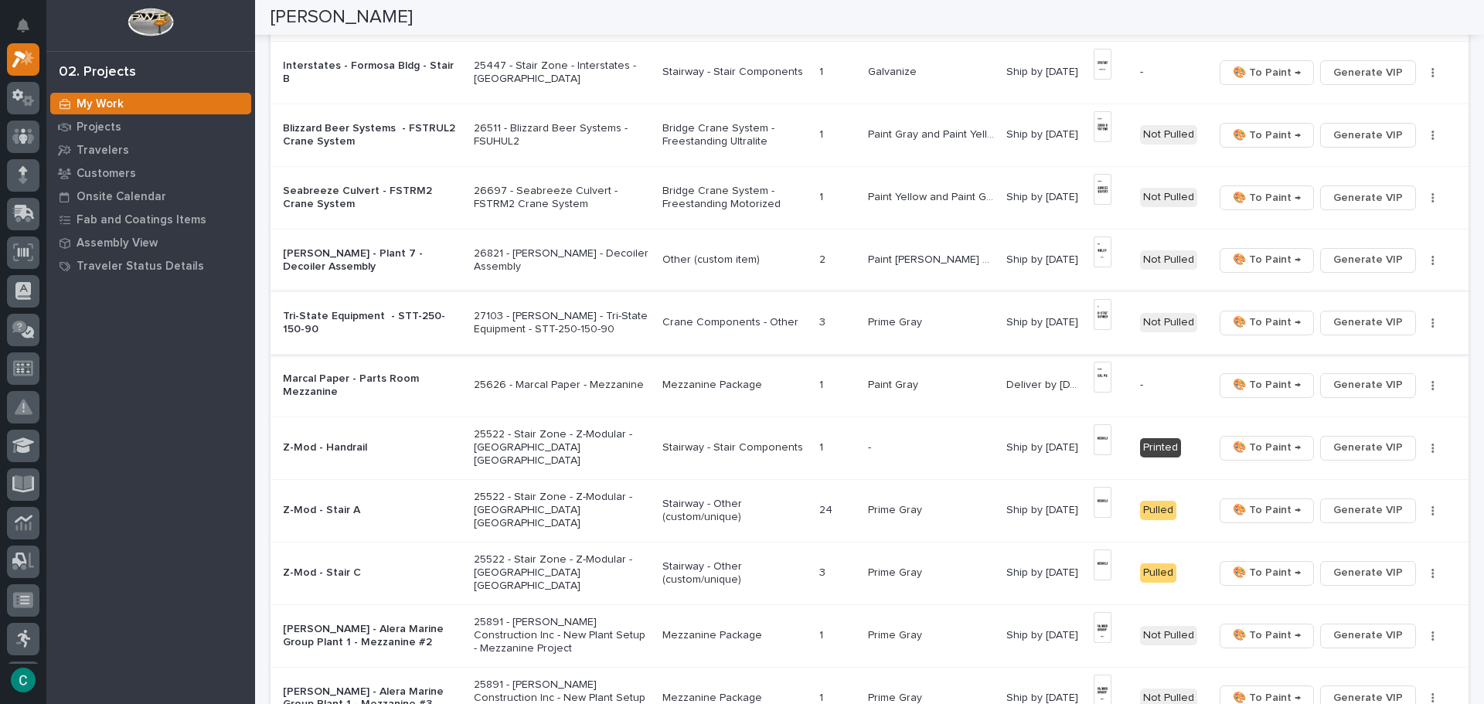
scroll to position [696, 0]
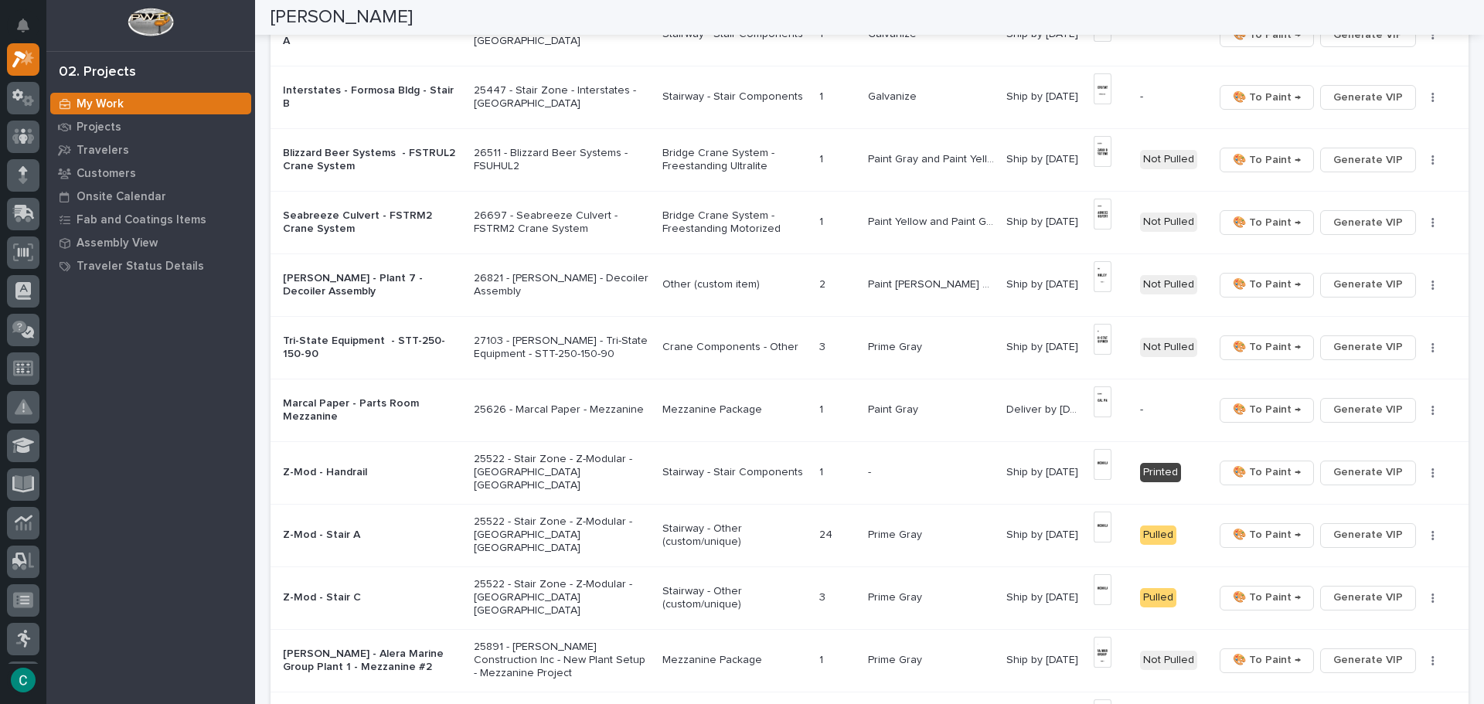
click at [710, 219] on p "Bridge Crane System - Freestanding Motorized" at bounding box center [734, 222] width 145 height 26
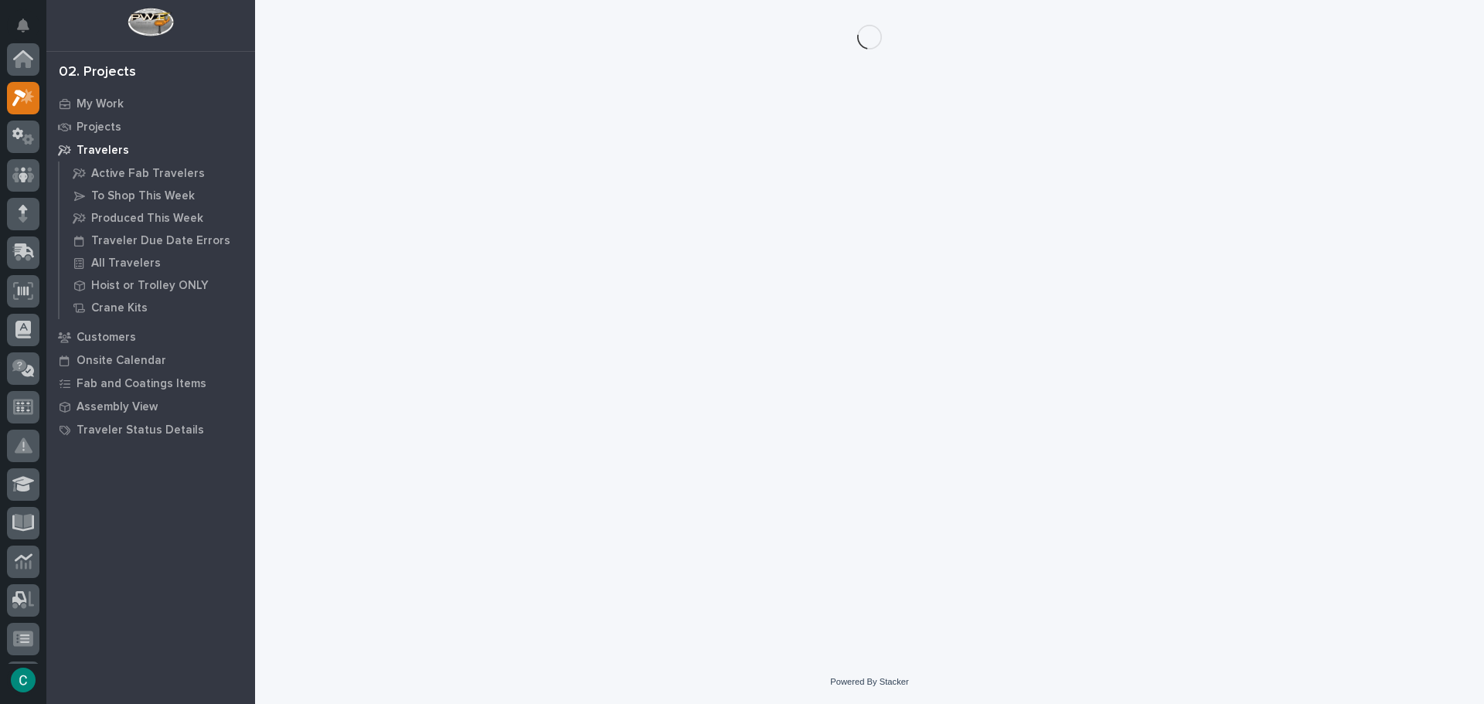
scroll to position [39, 0]
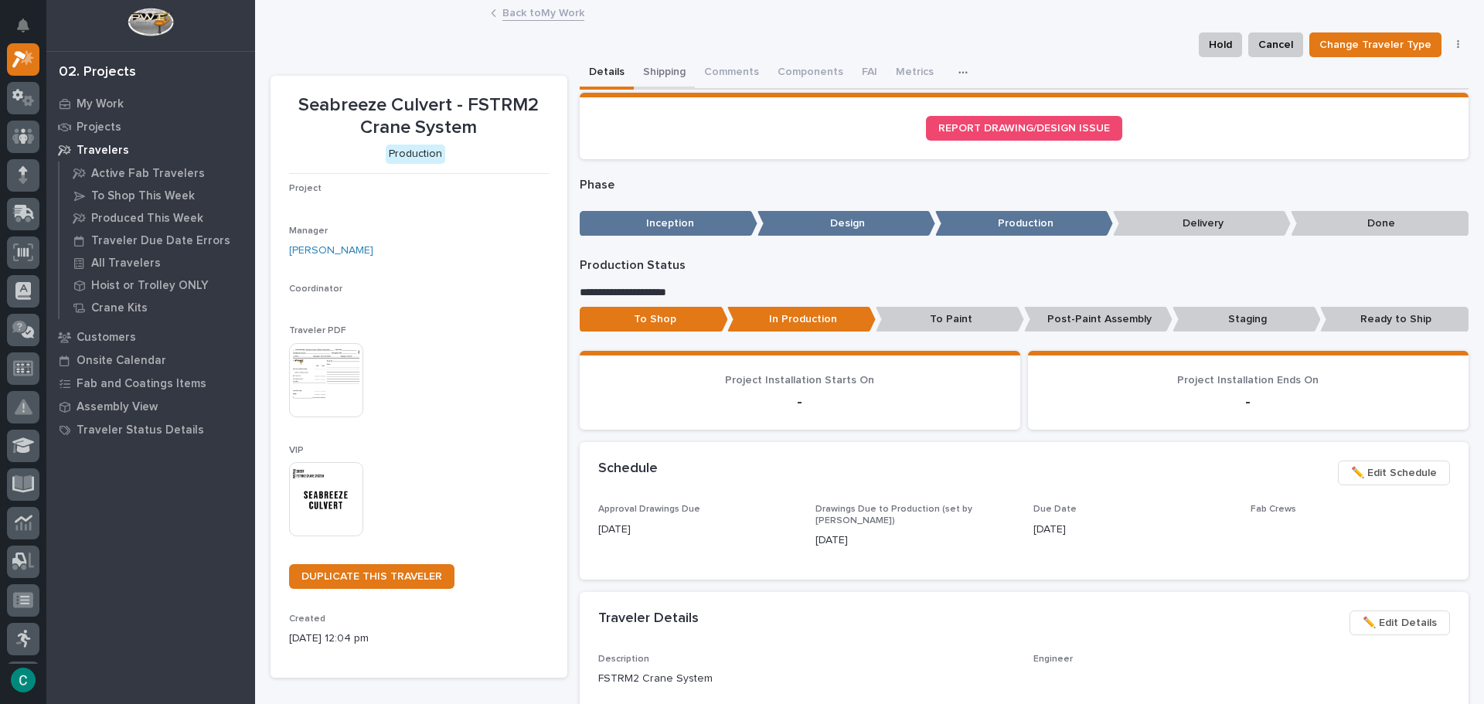
click at [655, 66] on button "Shipping" at bounding box center [664, 73] width 61 height 32
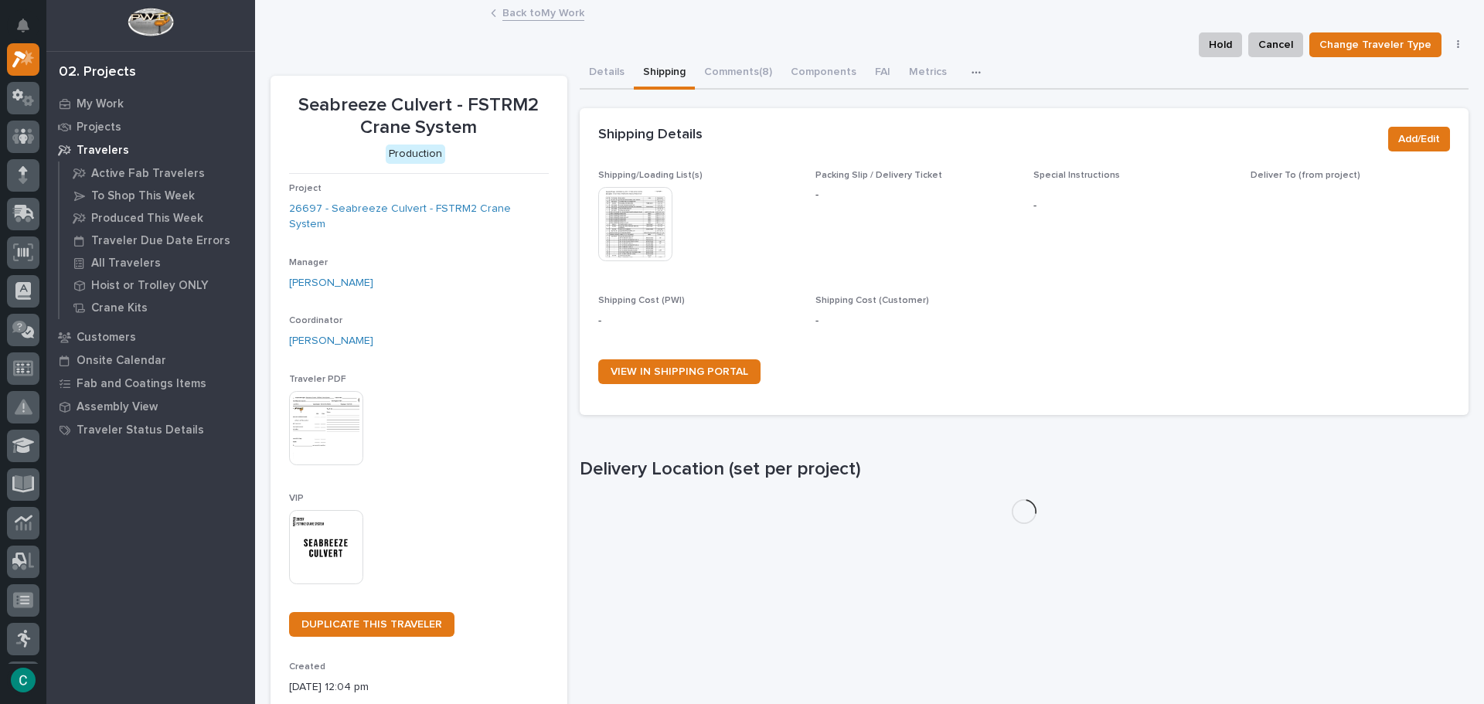
click at [630, 220] on img at bounding box center [635, 224] width 74 height 74
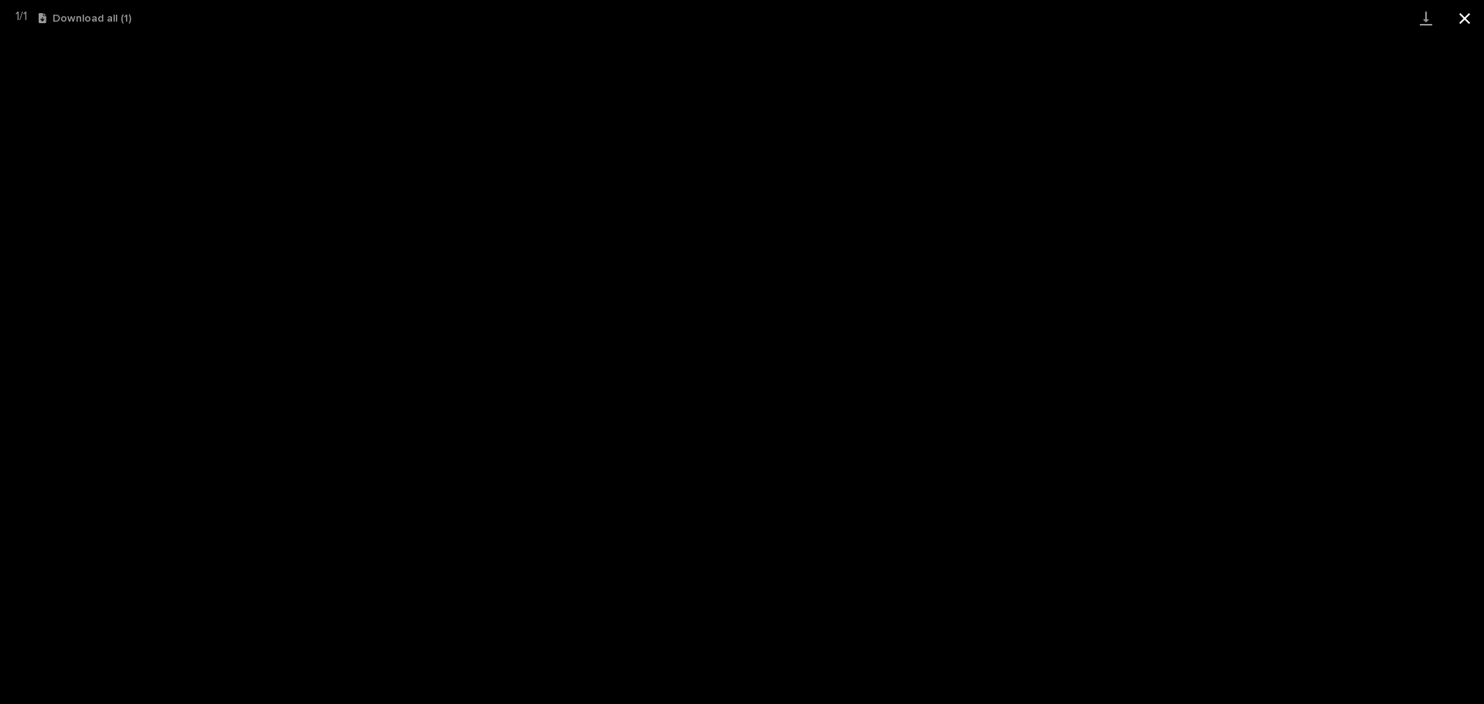
click at [1451, 19] on button "Close gallery" at bounding box center [1464, 18] width 39 height 36
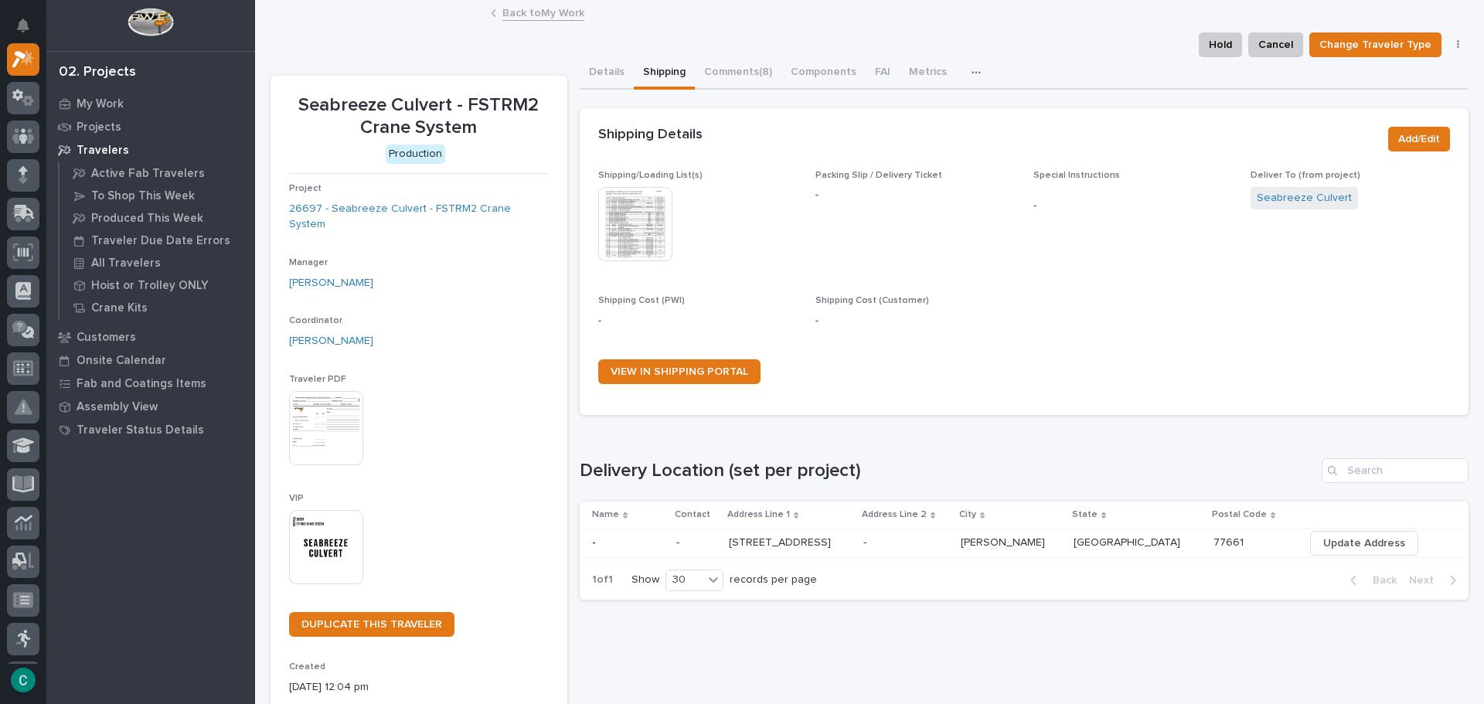
click at [533, 12] on link "Back to My Work" at bounding box center [543, 12] width 82 height 18
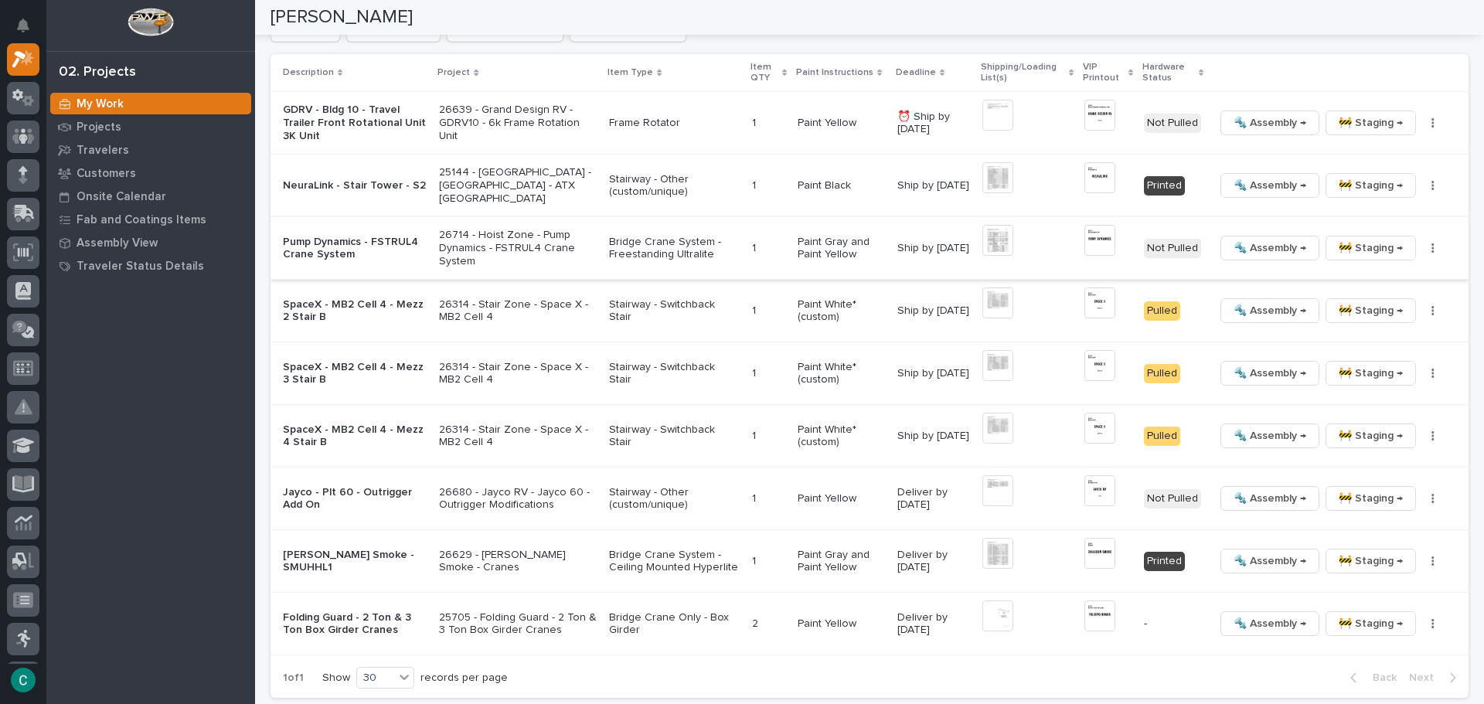
scroll to position [1623, 0]
